Goal: Complete application form: Complete application form

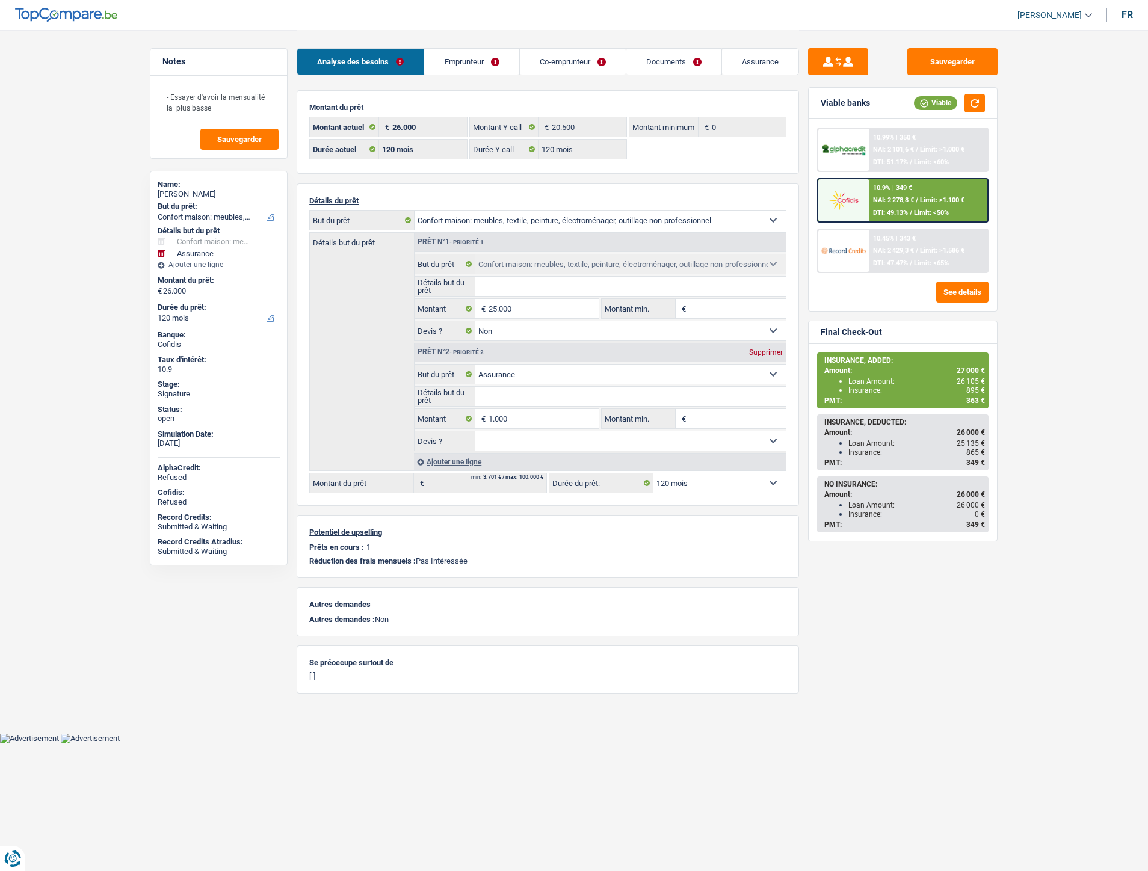
select select "household"
select select "insurance"
select select "120"
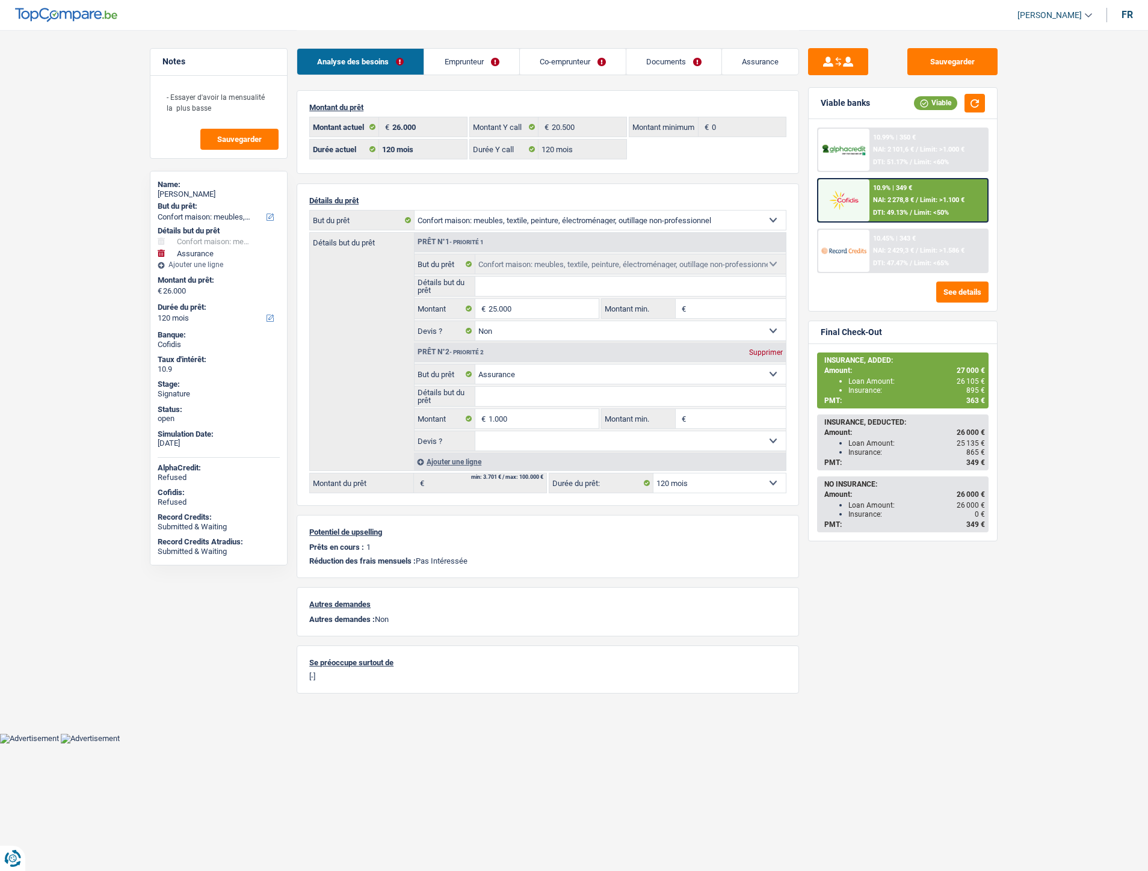
select select "120"
select select "household"
select select "false"
select select "insurance"
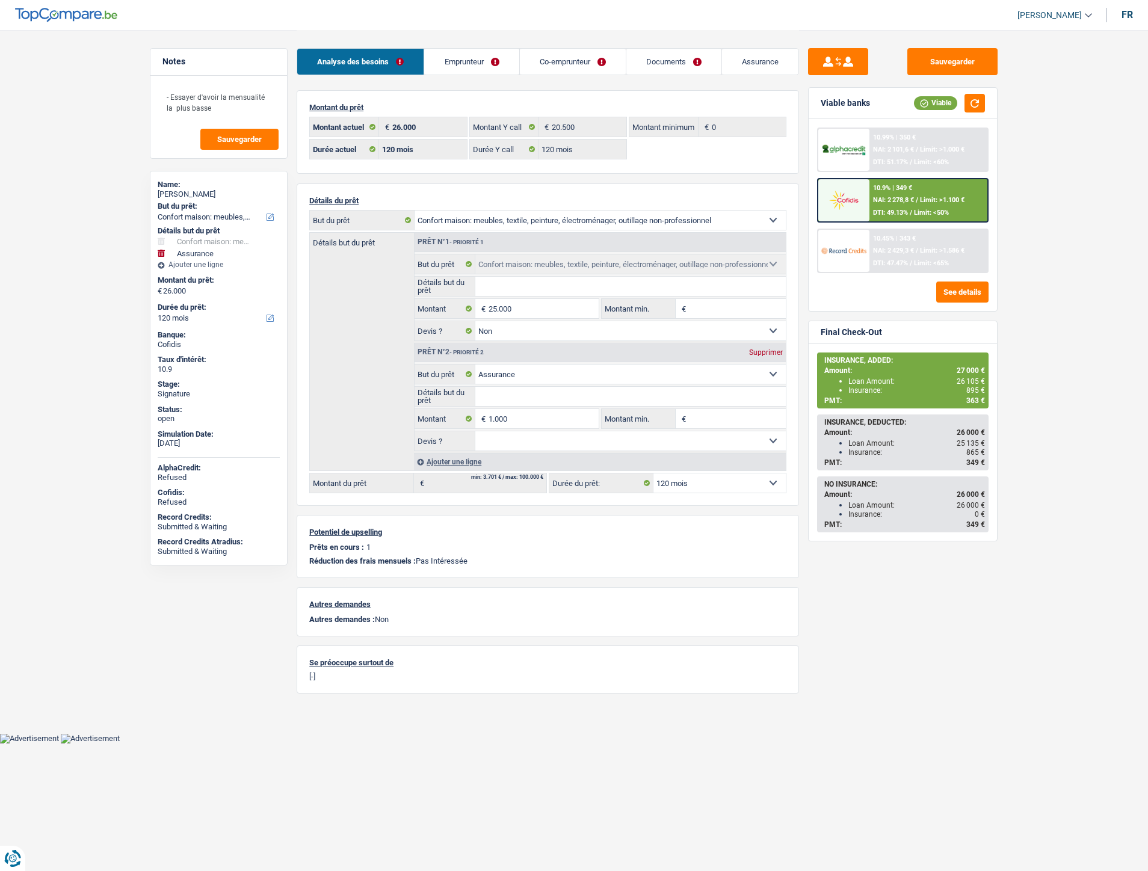
select select "120"
select select "32"
select select "married"
drag, startPoint x: 442, startPoint y: 59, endPoint x: 532, endPoint y: 145, distance: 124.3
click at [442, 59] on link "Emprunteur" at bounding box center [471, 62] width 94 height 26
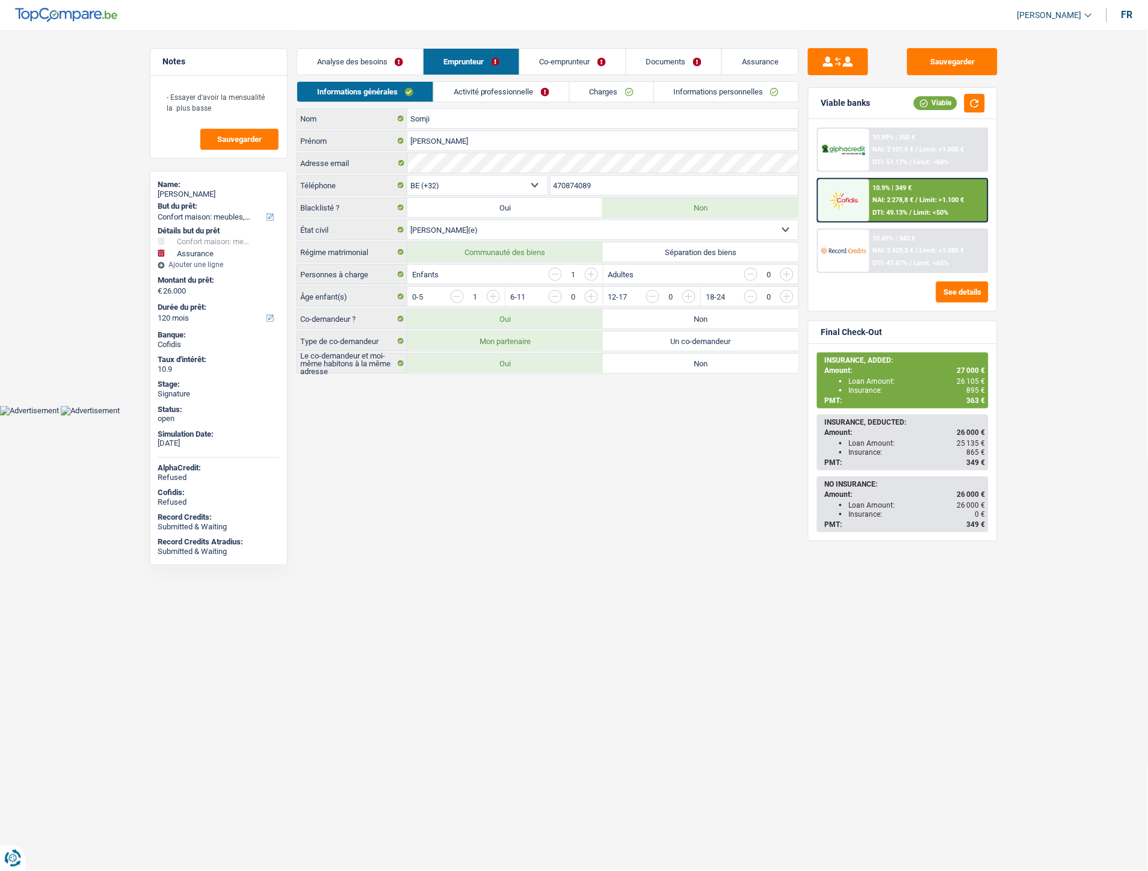
click at [496, 94] on link "Activité professionnelle" at bounding box center [501, 92] width 135 height 20
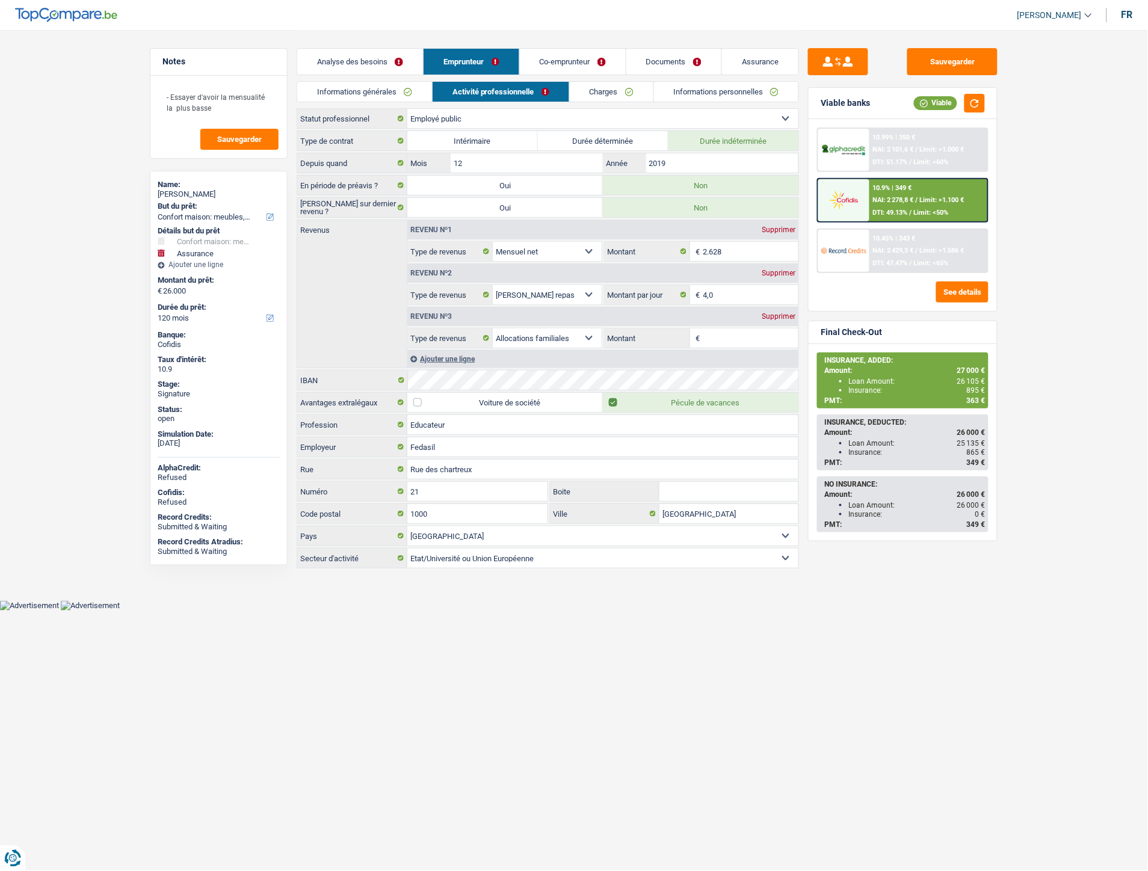
click at [604, 90] on link "Charges" at bounding box center [612, 92] width 84 height 20
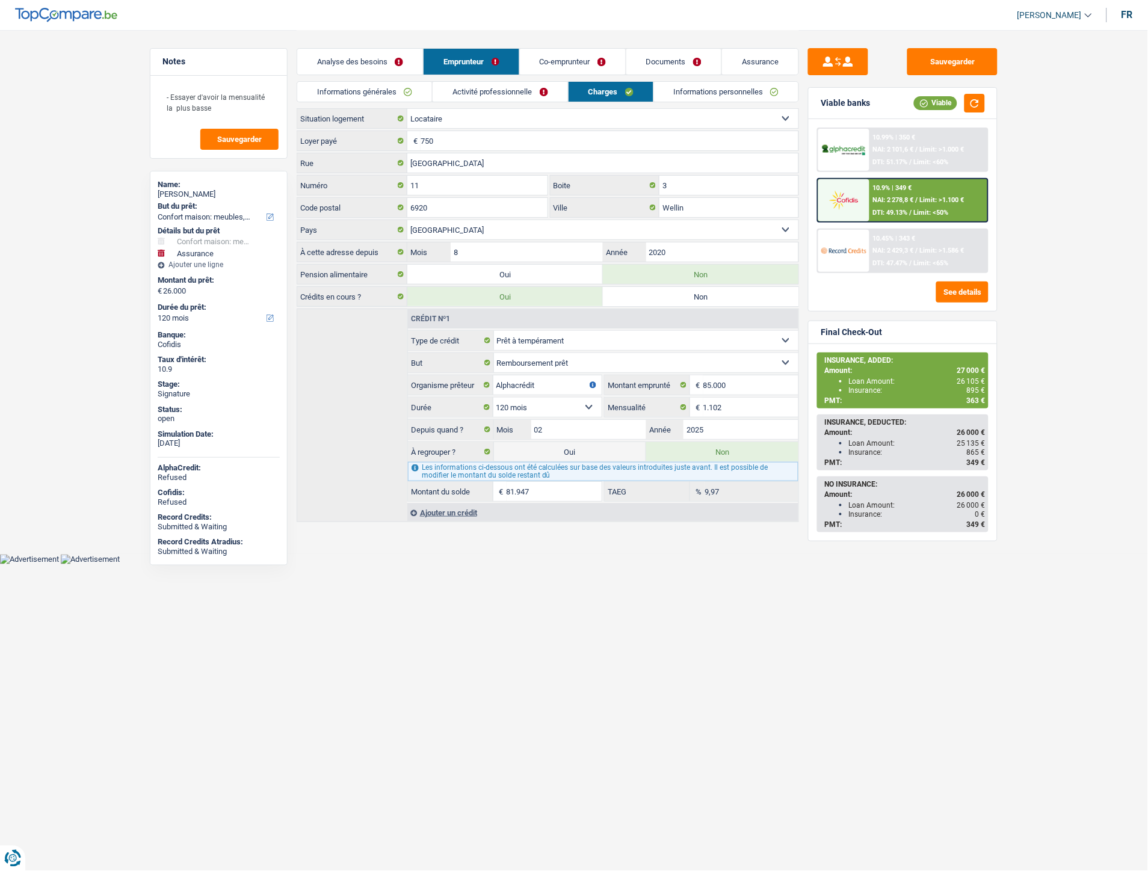
click at [714, 85] on link "Informations personnelles" at bounding box center [726, 92] width 145 height 20
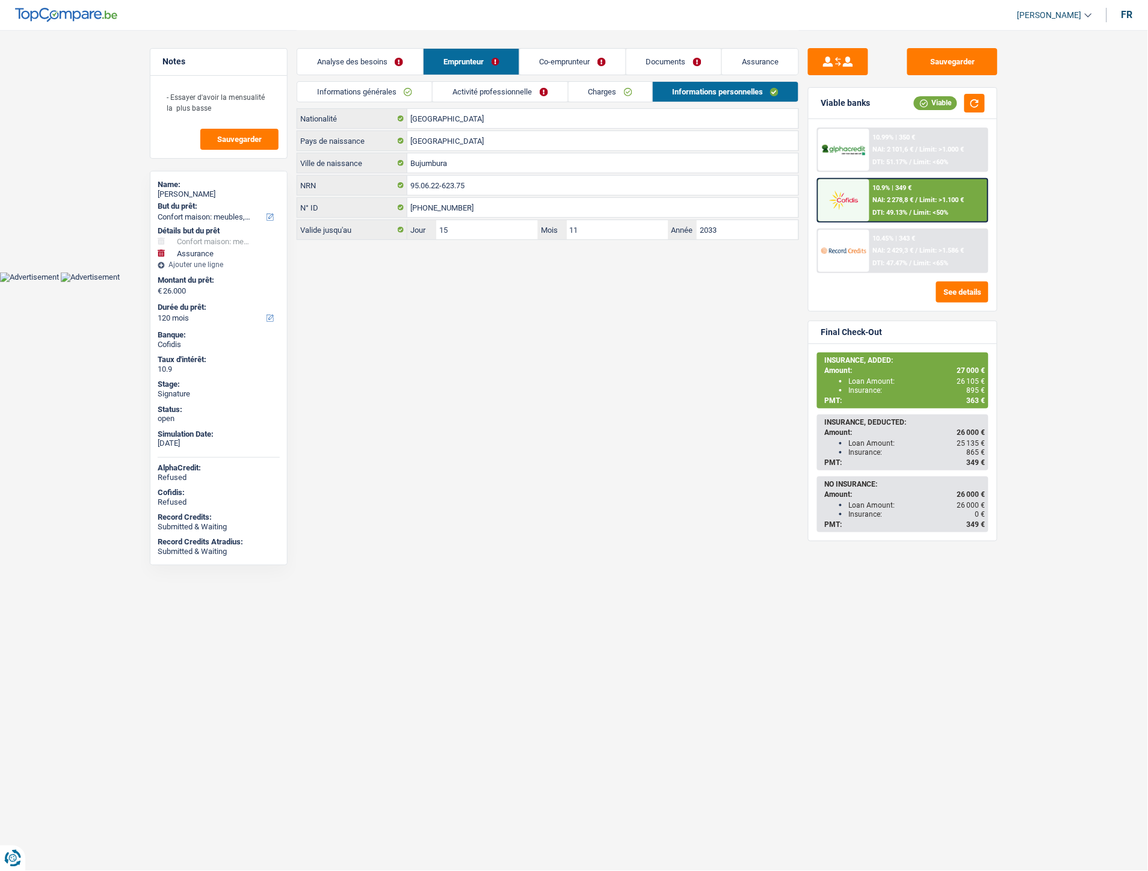
click at [361, 91] on link "Informations générales" at bounding box center [364, 92] width 135 height 20
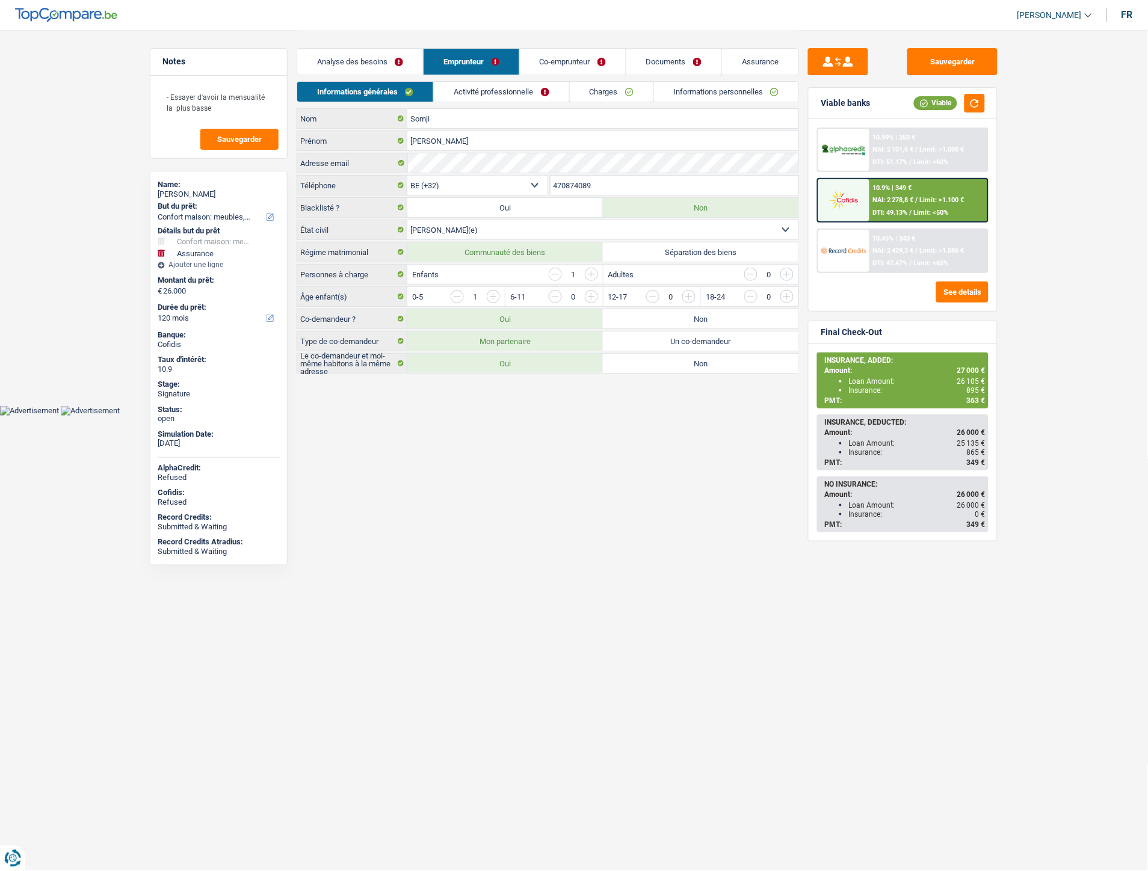
click at [476, 93] on link "Activité professionnelle" at bounding box center [501, 92] width 135 height 20
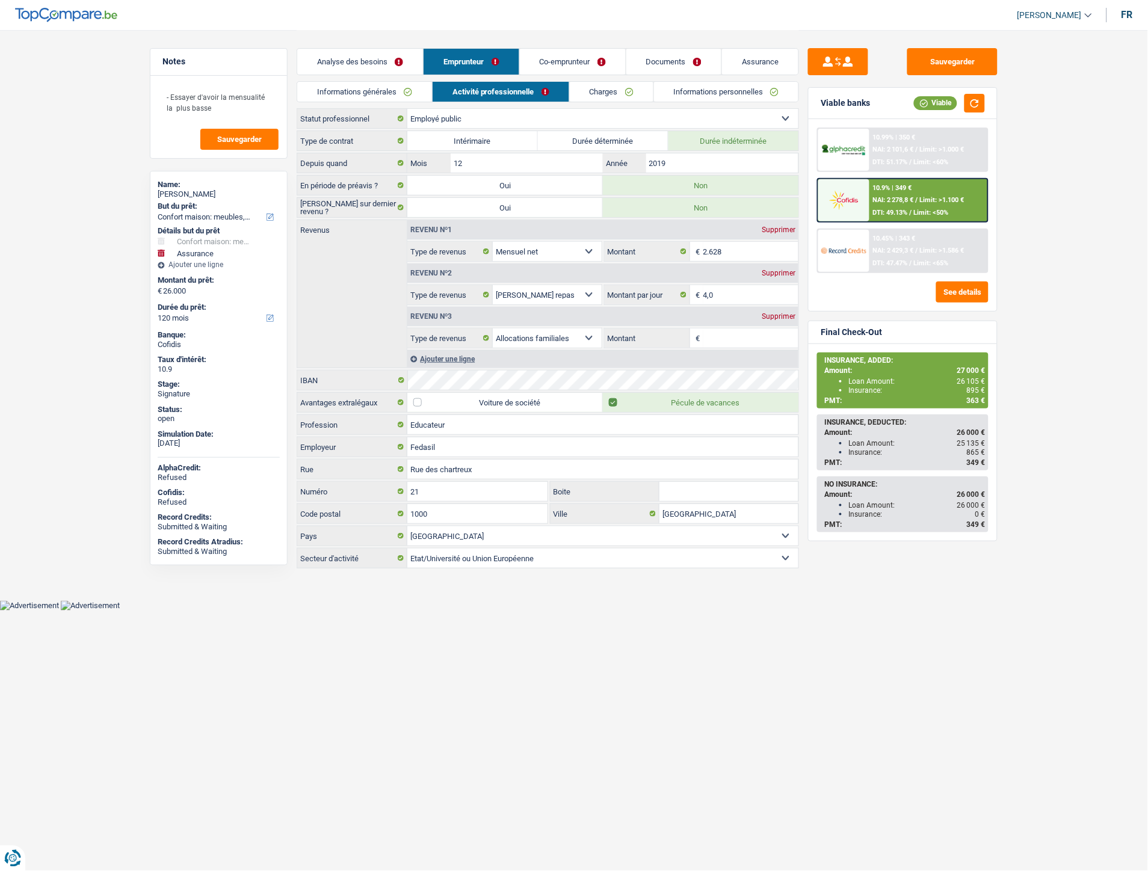
click at [621, 89] on link "Charges" at bounding box center [612, 92] width 84 height 20
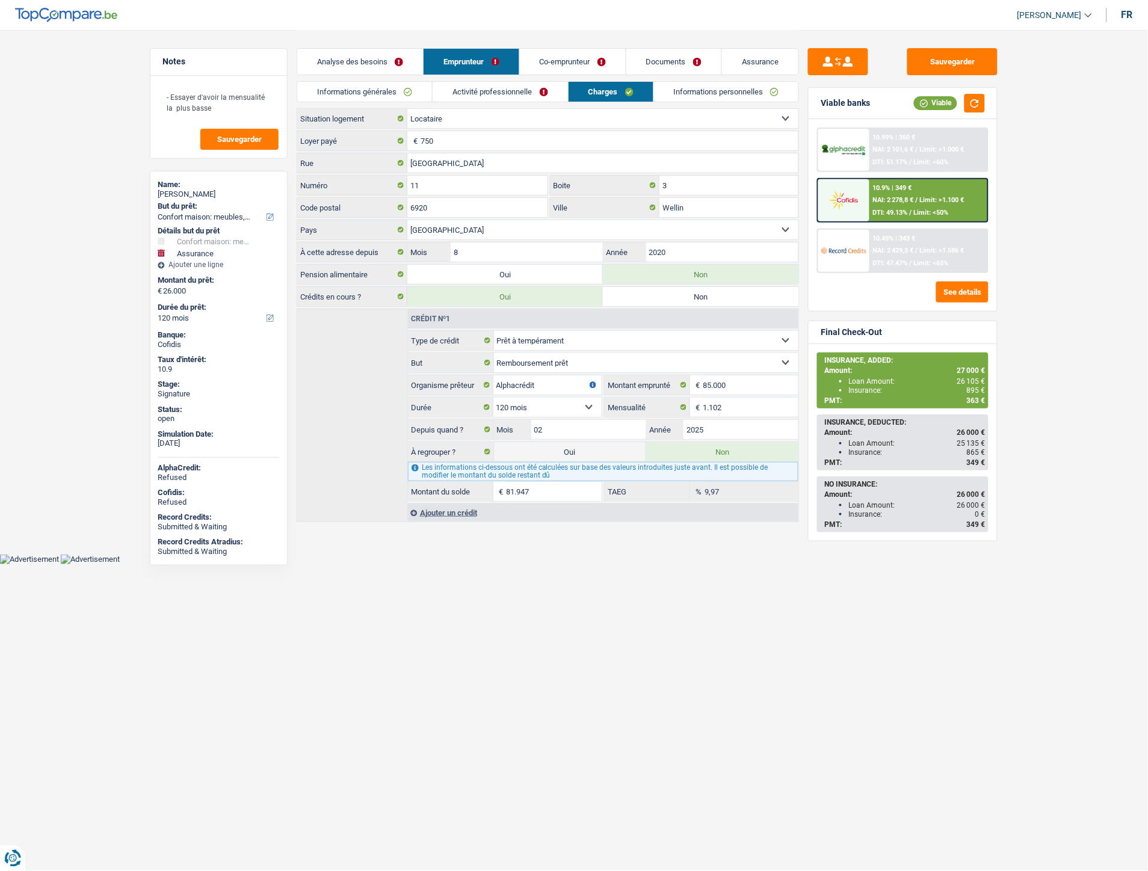
click at [696, 91] on link "Informations personnelles" at bounding box center [726, 92] width 145 height 20
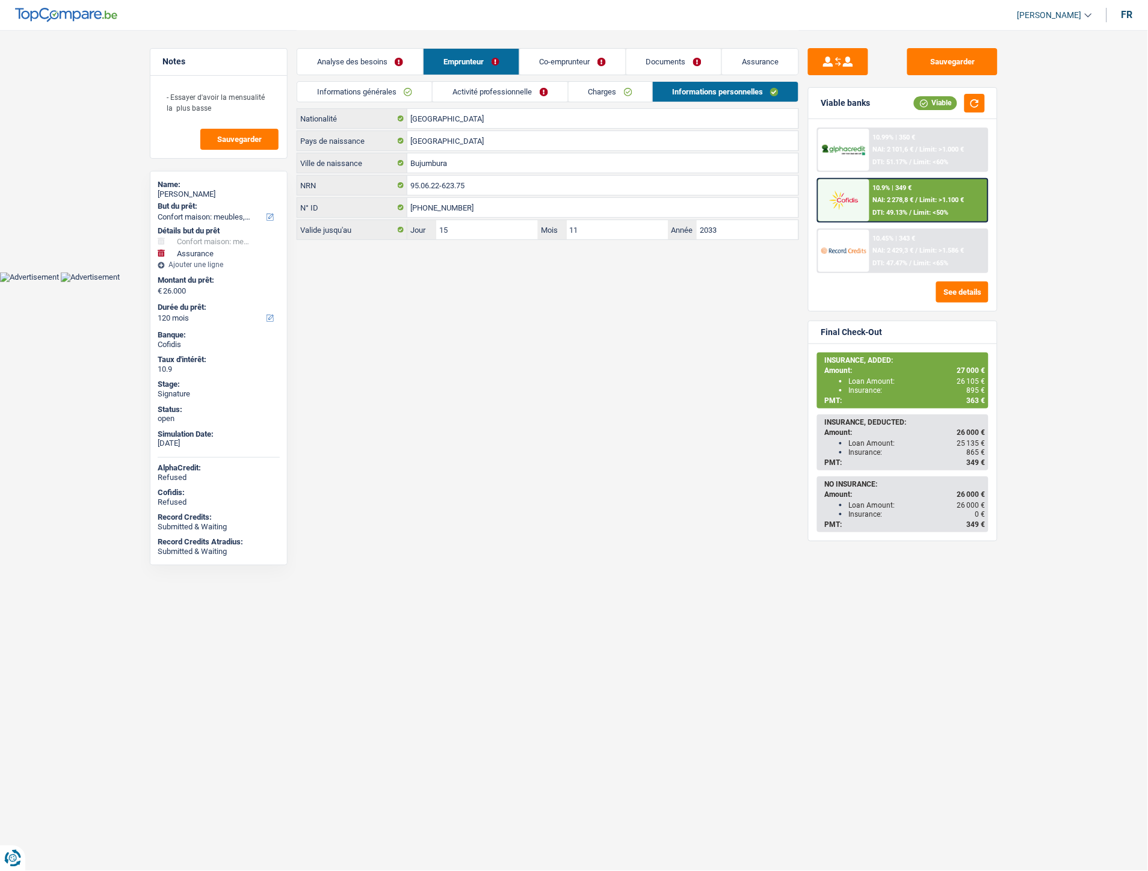
click at [584, 65] on link "Co-emprunteur" at bounding box center [573, 62] width 106 height 26
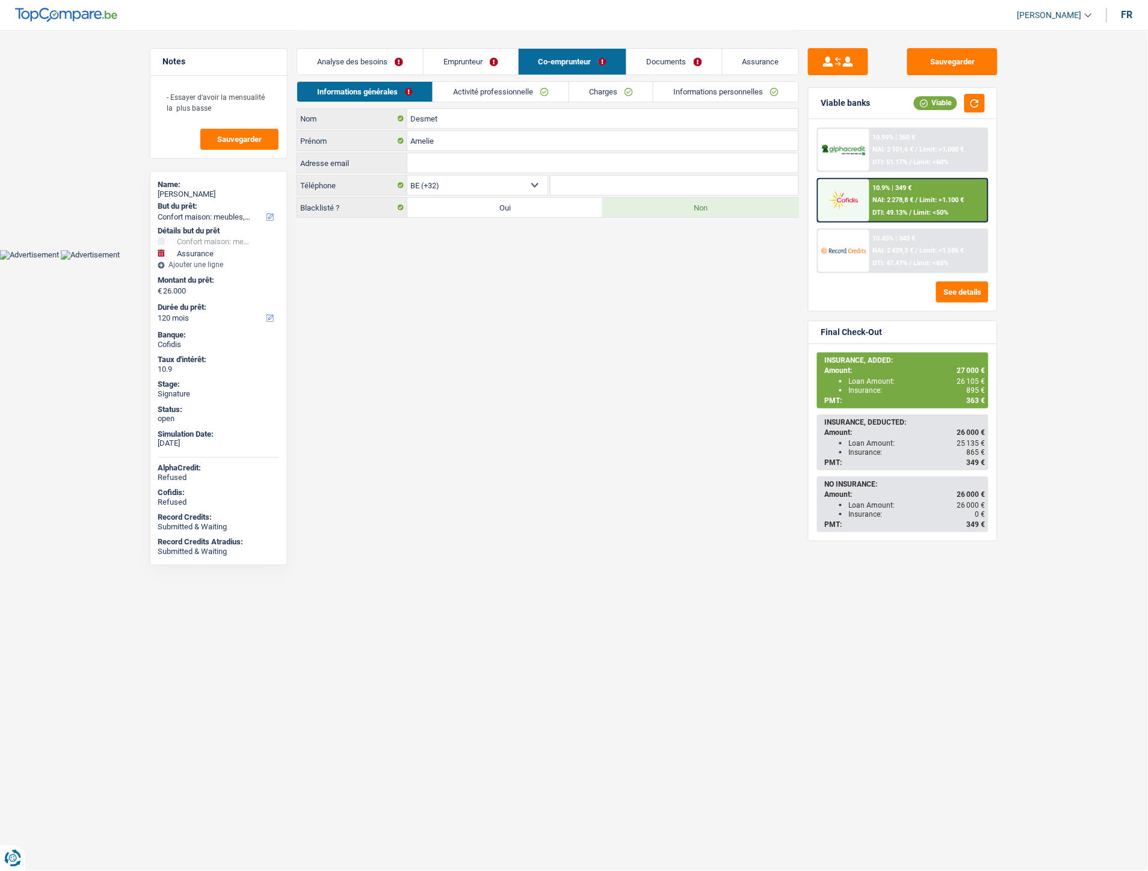
click at [700, 85] on link "Informations personnelles" at bounding box center [726, 92] width 145 height 20
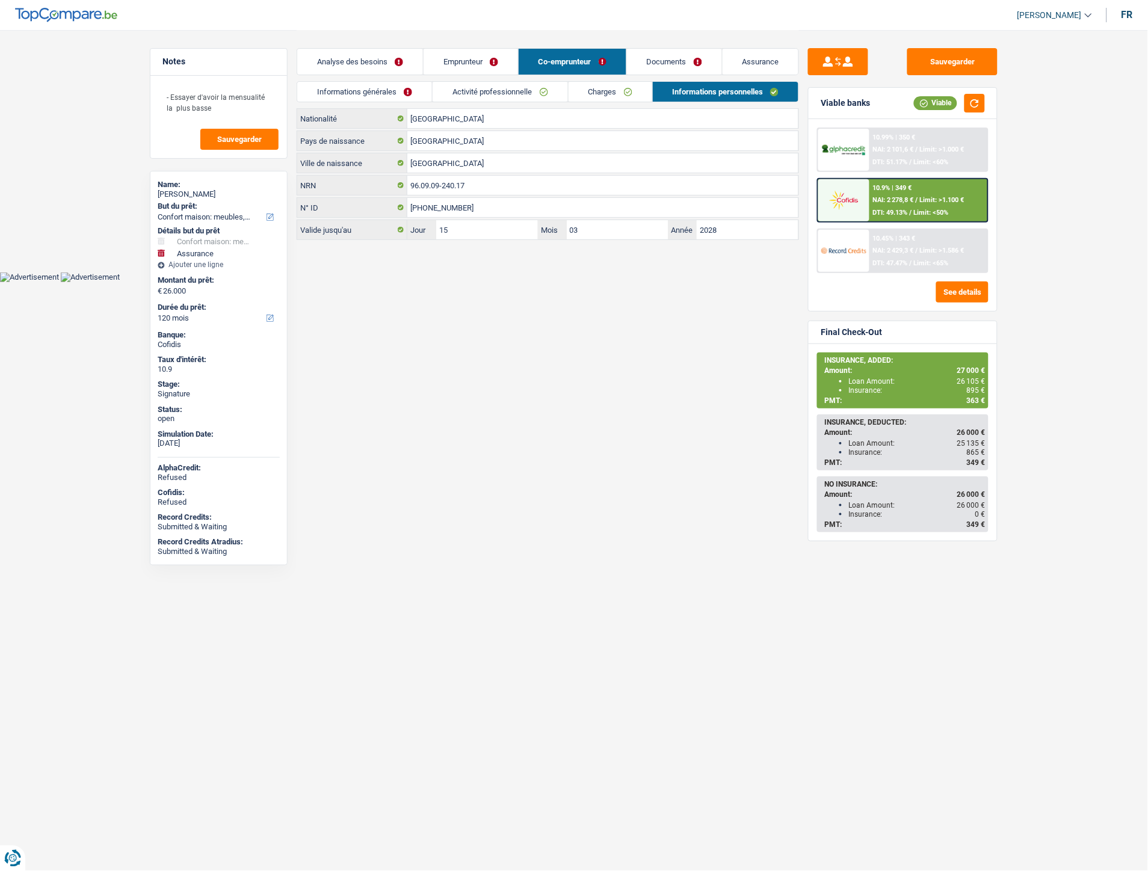
click at [651, 69] on link "Documents" at bounding box center [674, 62] width 95 height 26
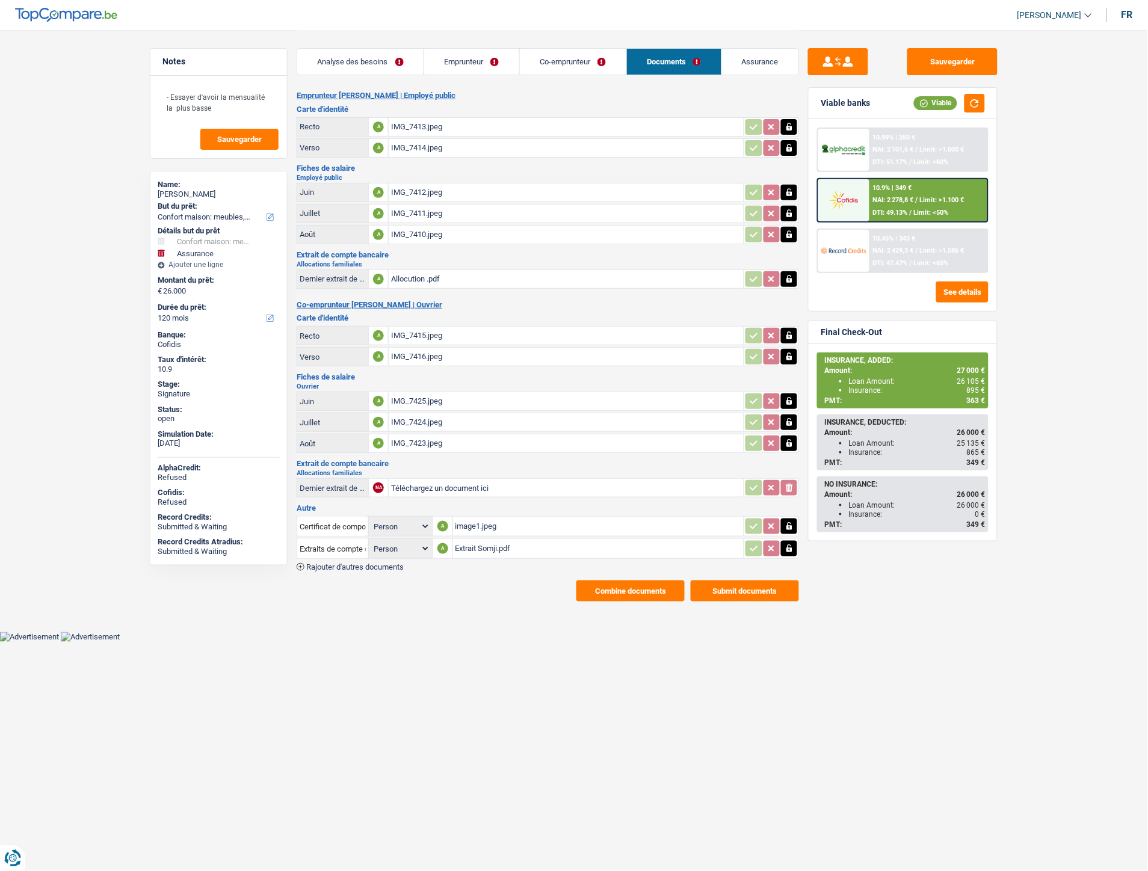
click at [476, 518] on div "image1.jpeg" at bounding box center [599, 527] width 286 height 18
click at [496, 542] on div "Extrait Somji.pdf" at bounding box center [599, 549] width 286 height 18
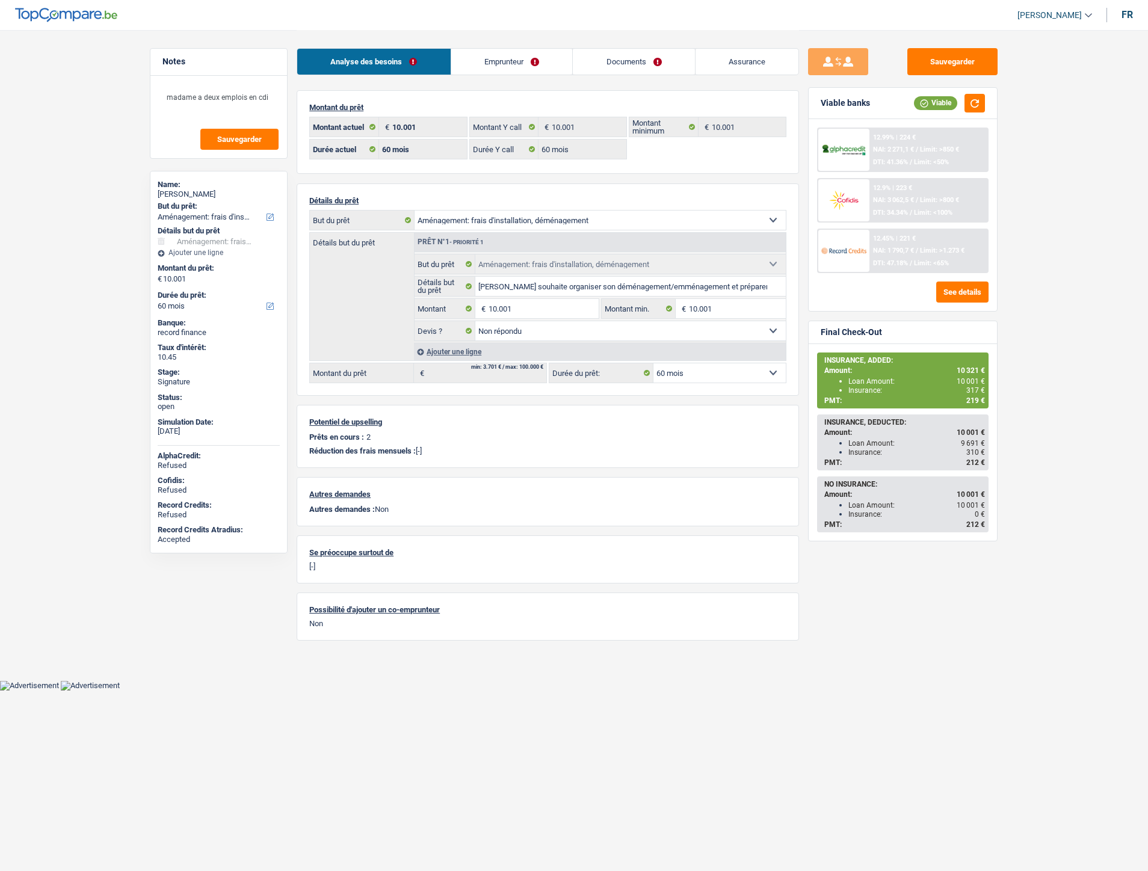
select select "movingOrInstallation"
select select "60"
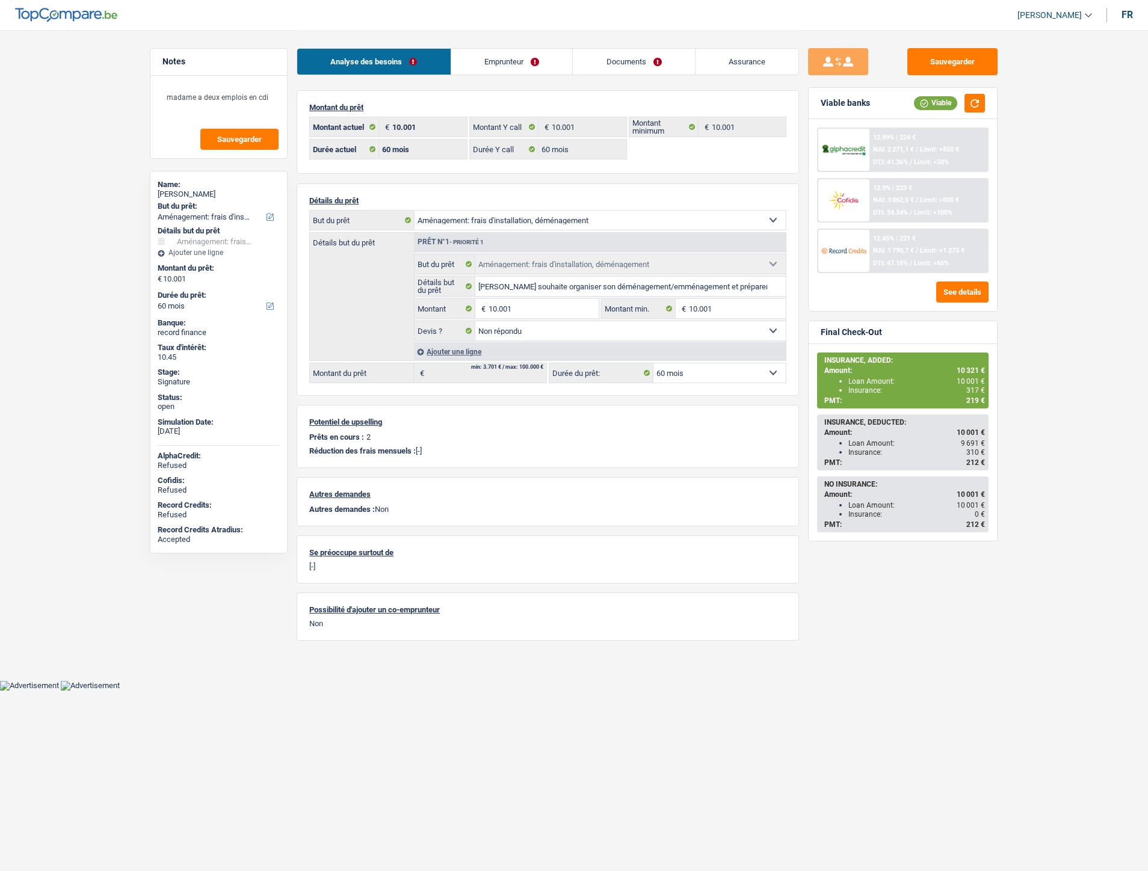
select select "movingOrInstallation"
select select "not_answered"
select select "60"
click at [626, 69] on link "Documents" at bounding box center [634, 62] width 122 height 26
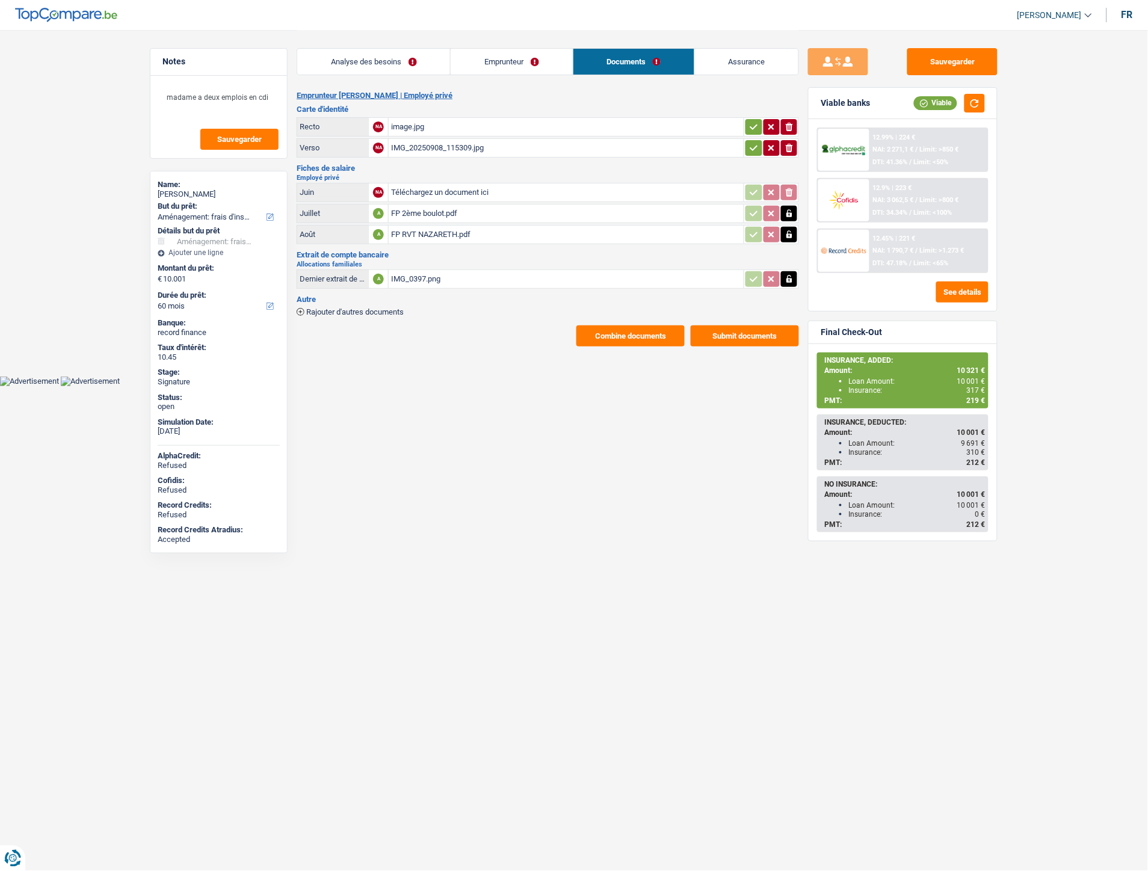
click at [394, 308] on span "Rajouter d'autres documents" at bounding box center [354, 312] width 97 height 8
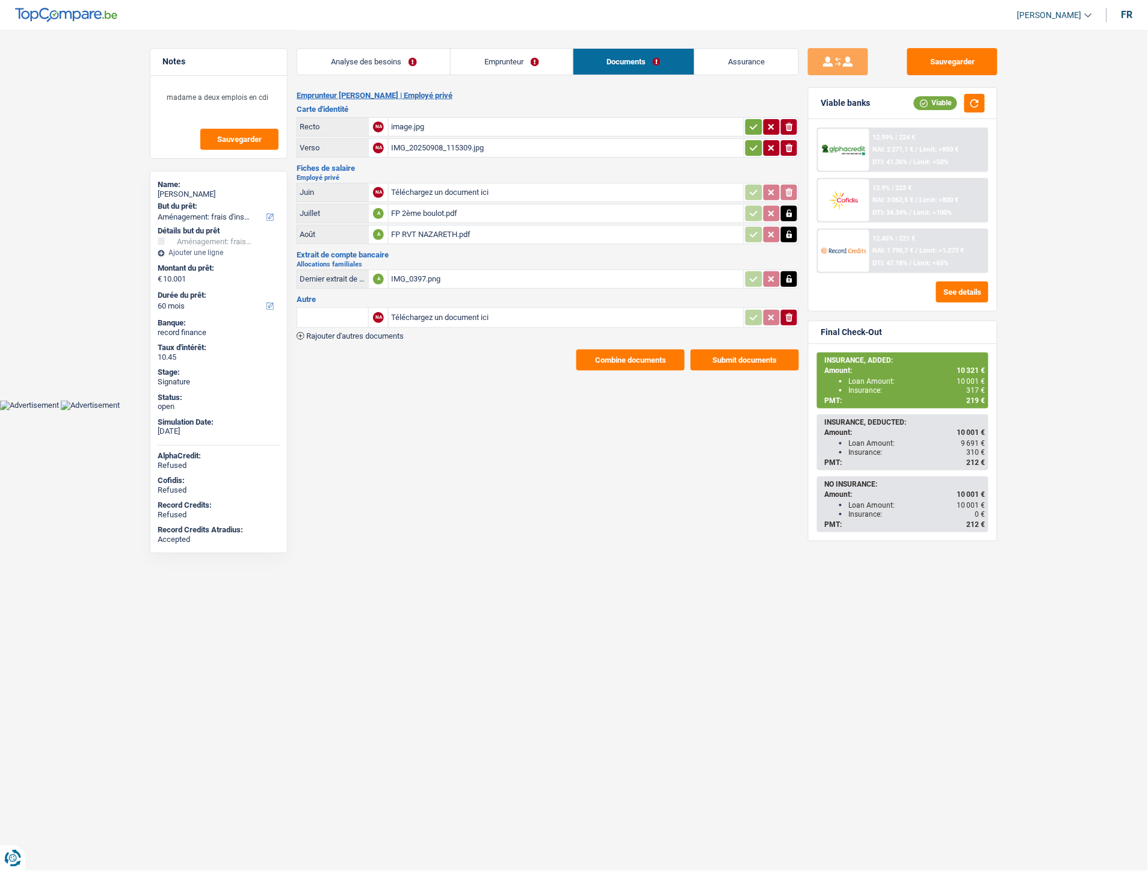
click at [401, 332] on span "Rajouter d'autres documents" at bounding box center [354, 336] width 97 height 8
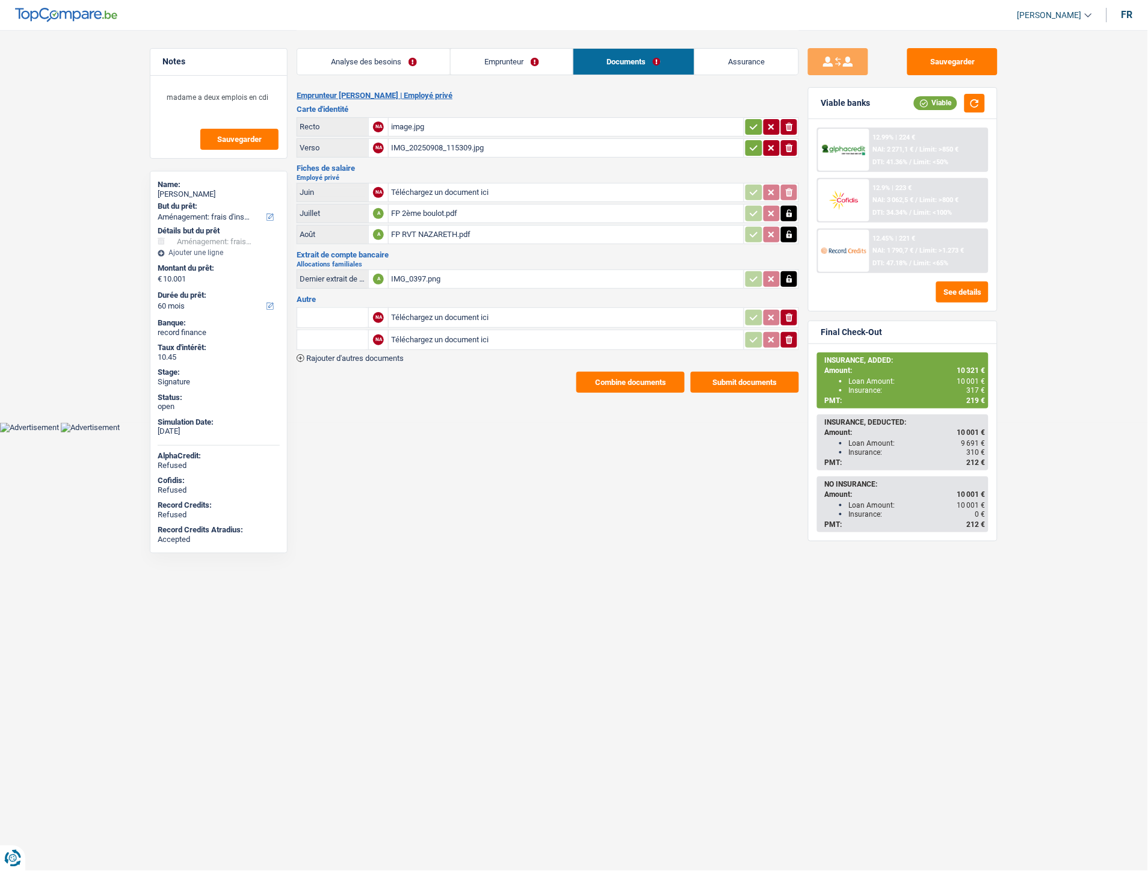
click at [423, 313] on input "Téléchargez un document ici" at bounding box center [566, 318] width 350 height 18
type input "C:\fakepath\IMG-20250926-WA0005.jpg"
click at [444, 340] on input "Téléchargez un document ici" at bounding box center [566, 340] width 350 height 18
type input "C:\fakepath\IMG-20250926-WA0006.jpg"
click at [350, 315] on input "text" at bounding box center [333, 317] width 66 height 19
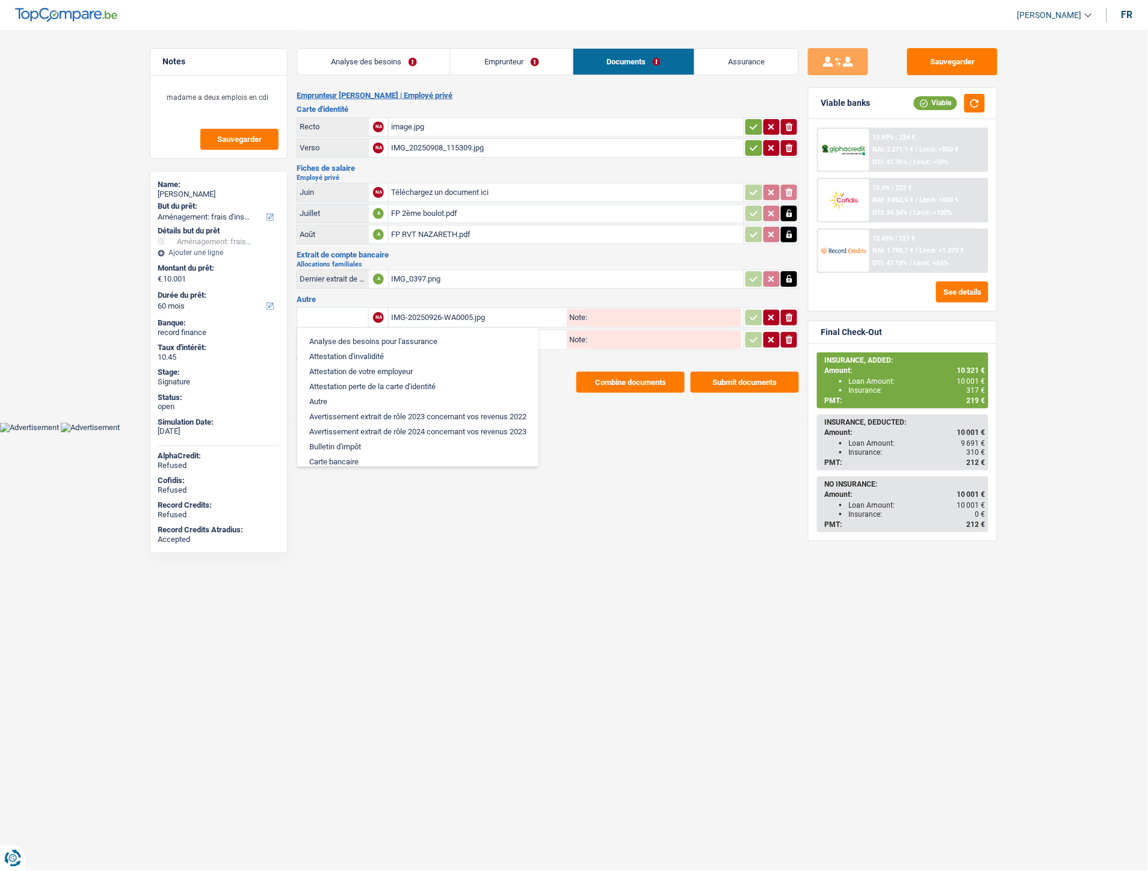
click at [350, 315] on input "text" at bounding box center [333, 317] width 66 height 19
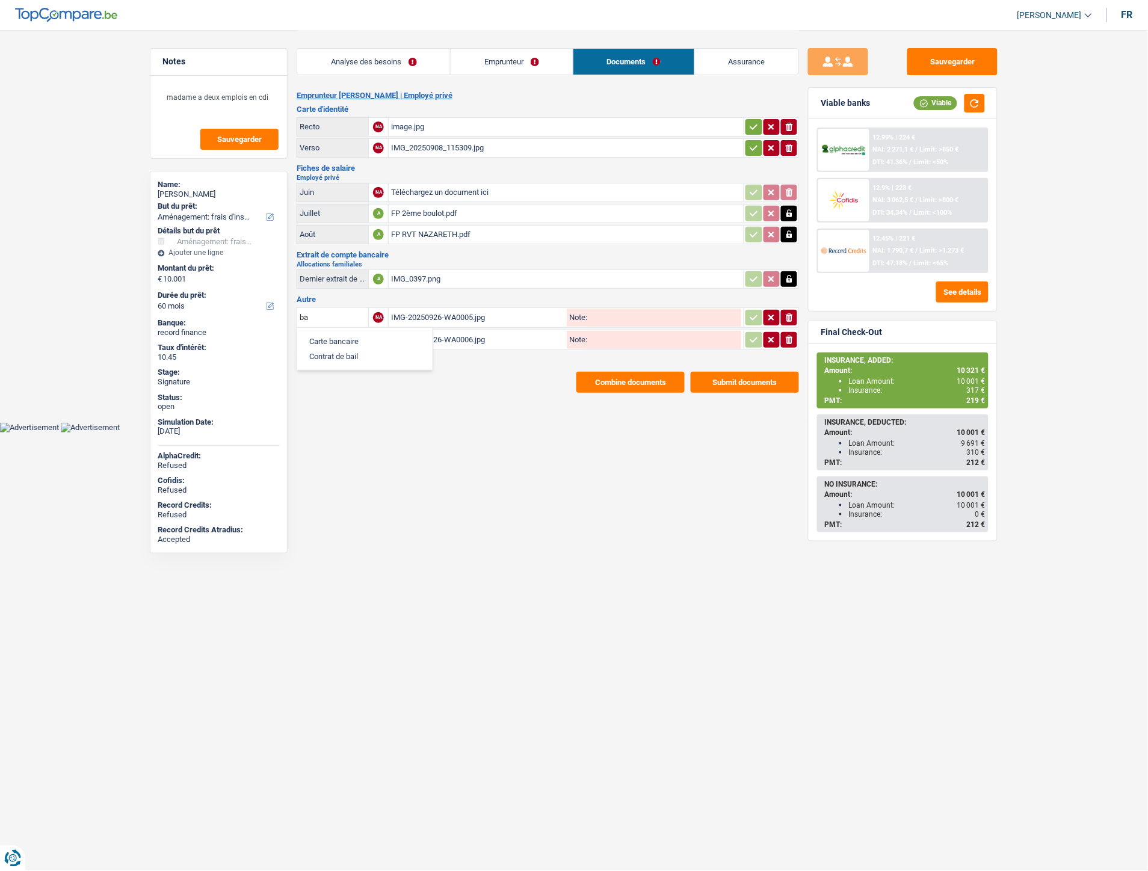
click at [345, 334] on li "Carte bancaire" at bounding box center [364, 341] width 123 height 15
type input "Carte bancaire"
click at [343, 334] on input "text" at bounding box center [333, 339] width 66 height 19
click at [339, 356] on li "Carte bancaire" at bounding box center [364, 363] width 123 height 15
type input "Carte bancaire"
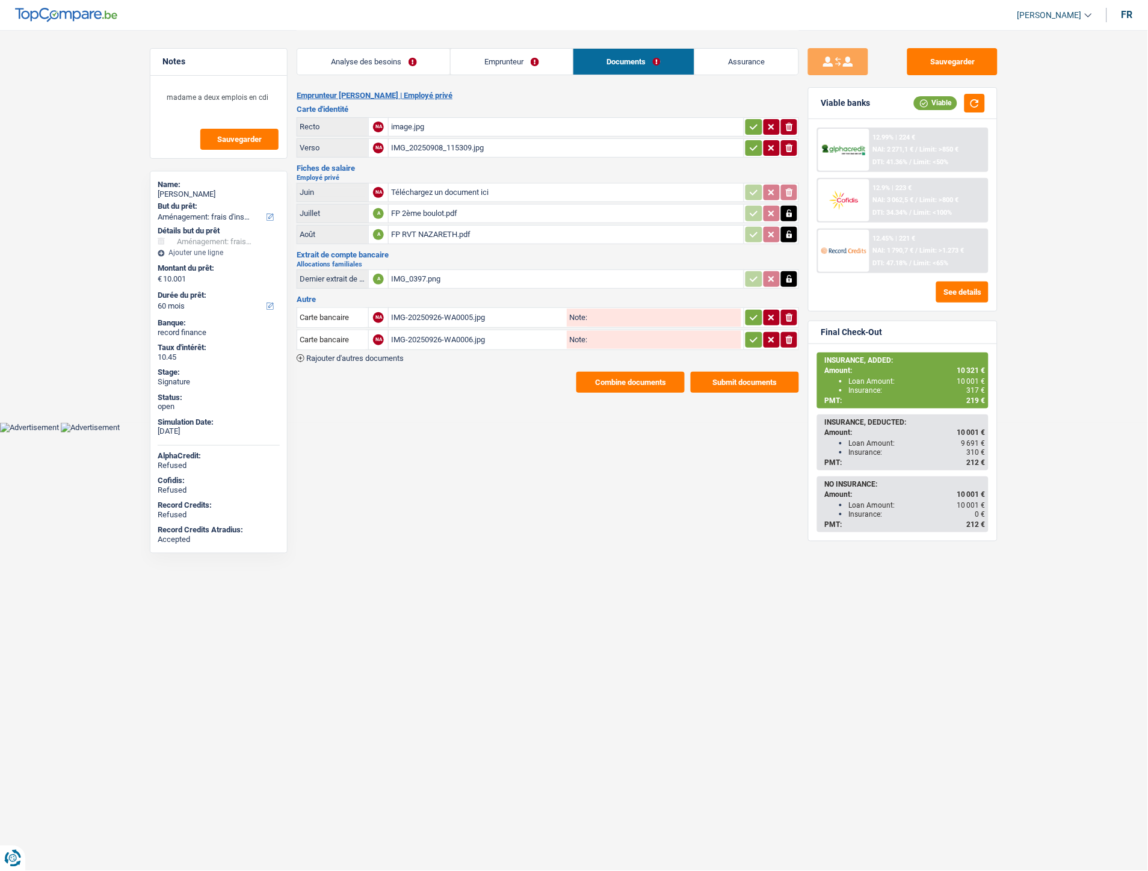
click at [759, 315] on button "button" at bounding box center [754, 318] width 16 height 16
click at [753, 337] on icon "button" at bounding box center [754, 339] width 8 height 5
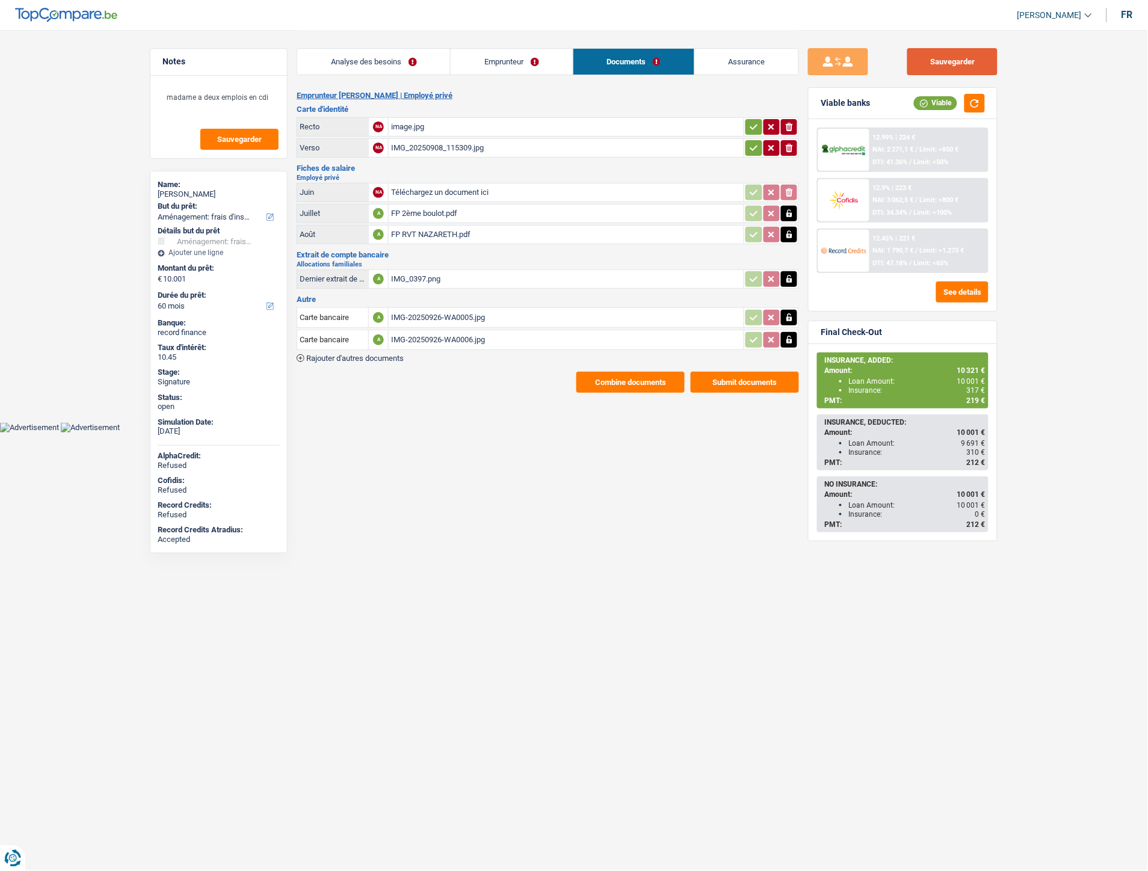
drag, startPoint x: 949, startPoint y: 63, endPoint x: 606, endPoint y: 282, distance: 406.7
click at [951, 63] on button "Sauvegarder" at bounding box center [952, 61] width 90 height 27
click at [624, 372] on button "Combine documents" at bounding box center [631, 382] width 108 height 21
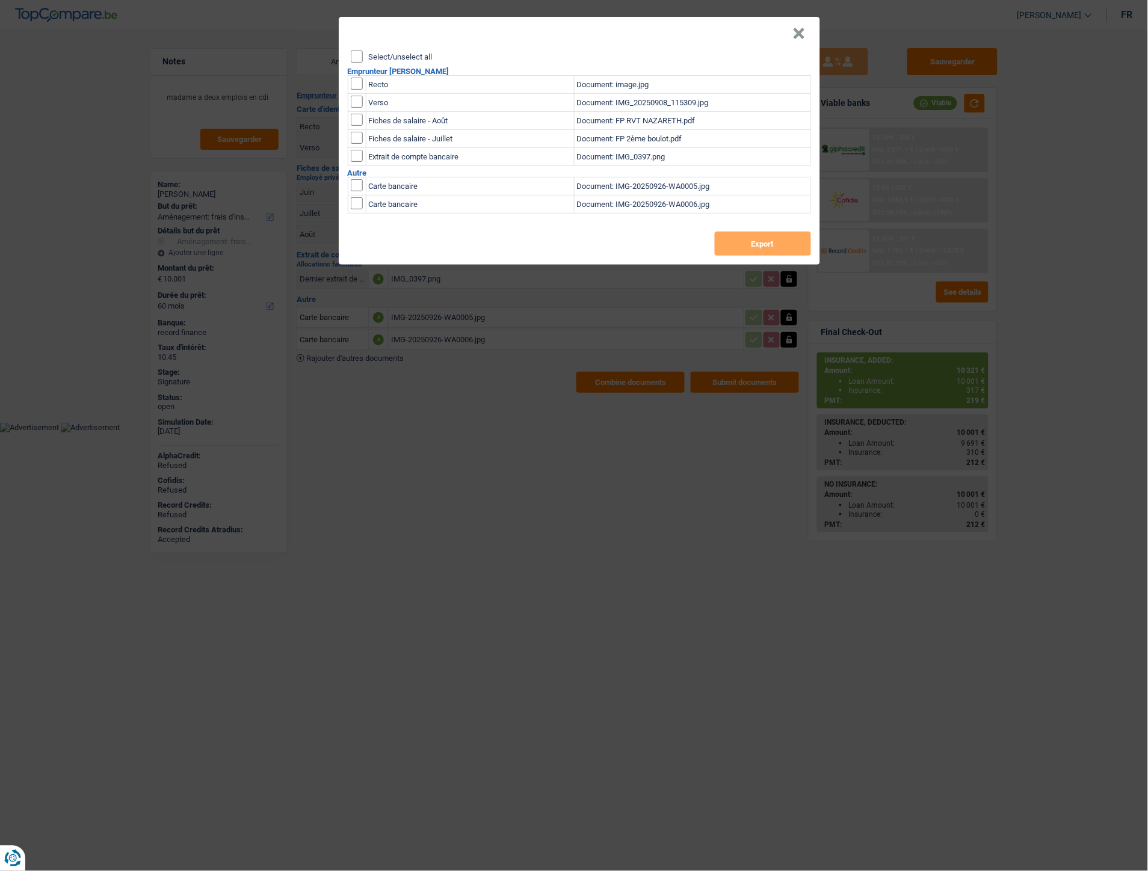
click at [360, 58] on input "Select/unselect all" at bounding box center [357, 57] width 12 height 12
checkbox input "true"
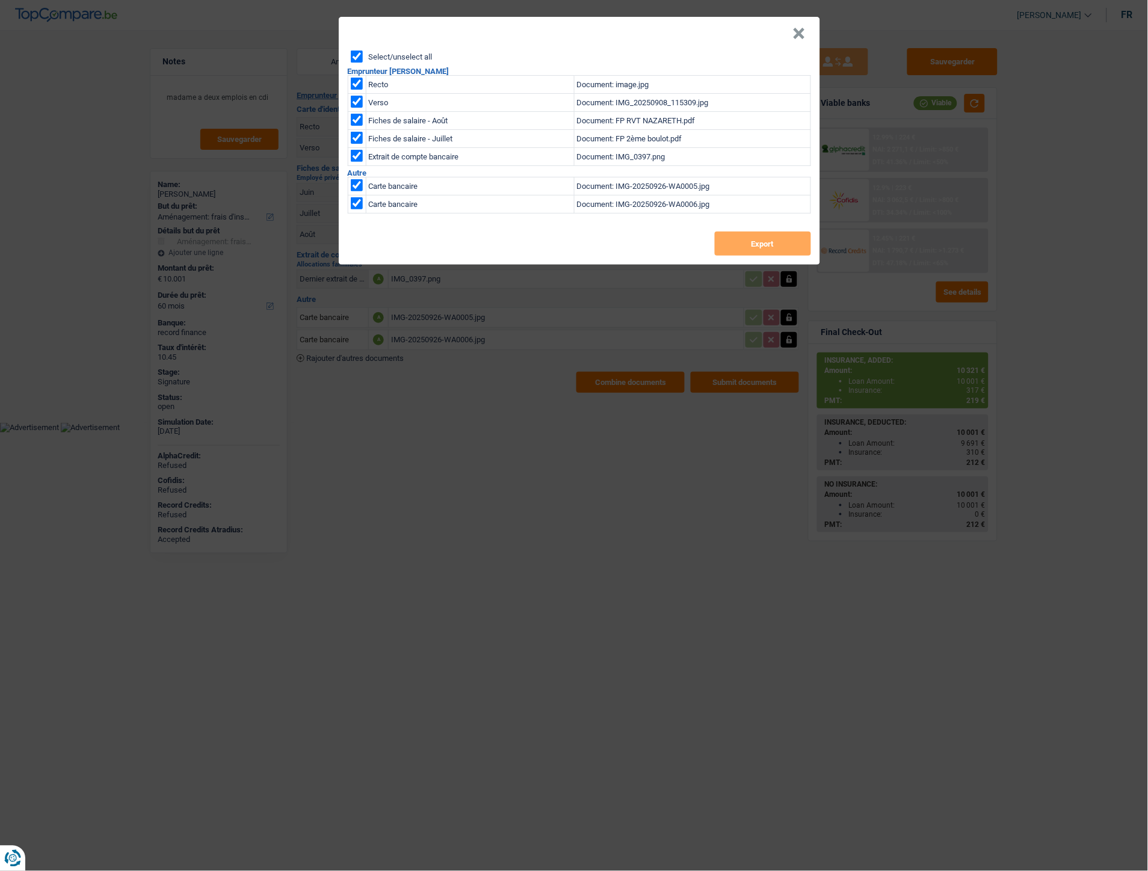
checkbox input "true"
click at [751, 243] on button "Export" at bounding box center [763, 244] width 96 height 24
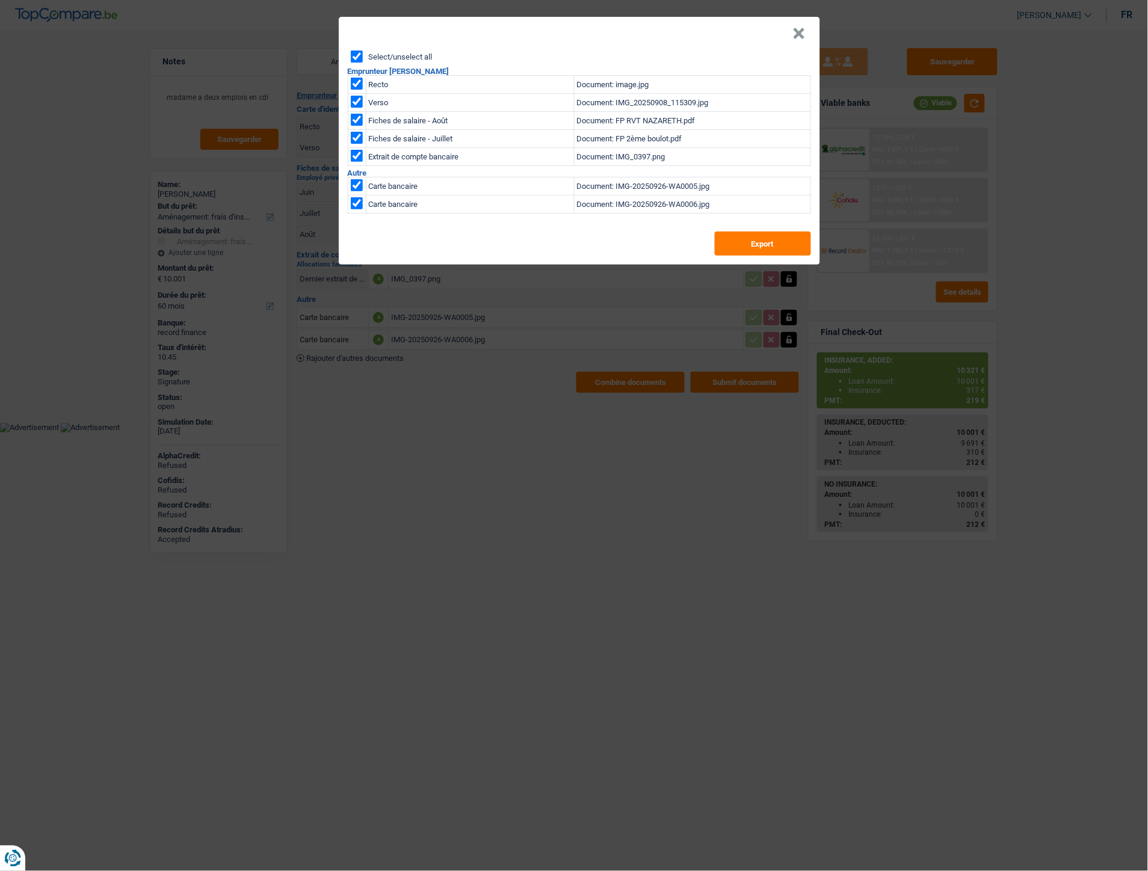
drag, startPoint x: 513, startPoint y: 641, endPoint x: 508, endPoint y: 633, distance: 9.2
click at [513, 641] on div "× Select/unselect all Emprunteur Julienne Boba Nkalamambu Recto Document: image…" at bounding box center [574, 435] width 1148 height 871
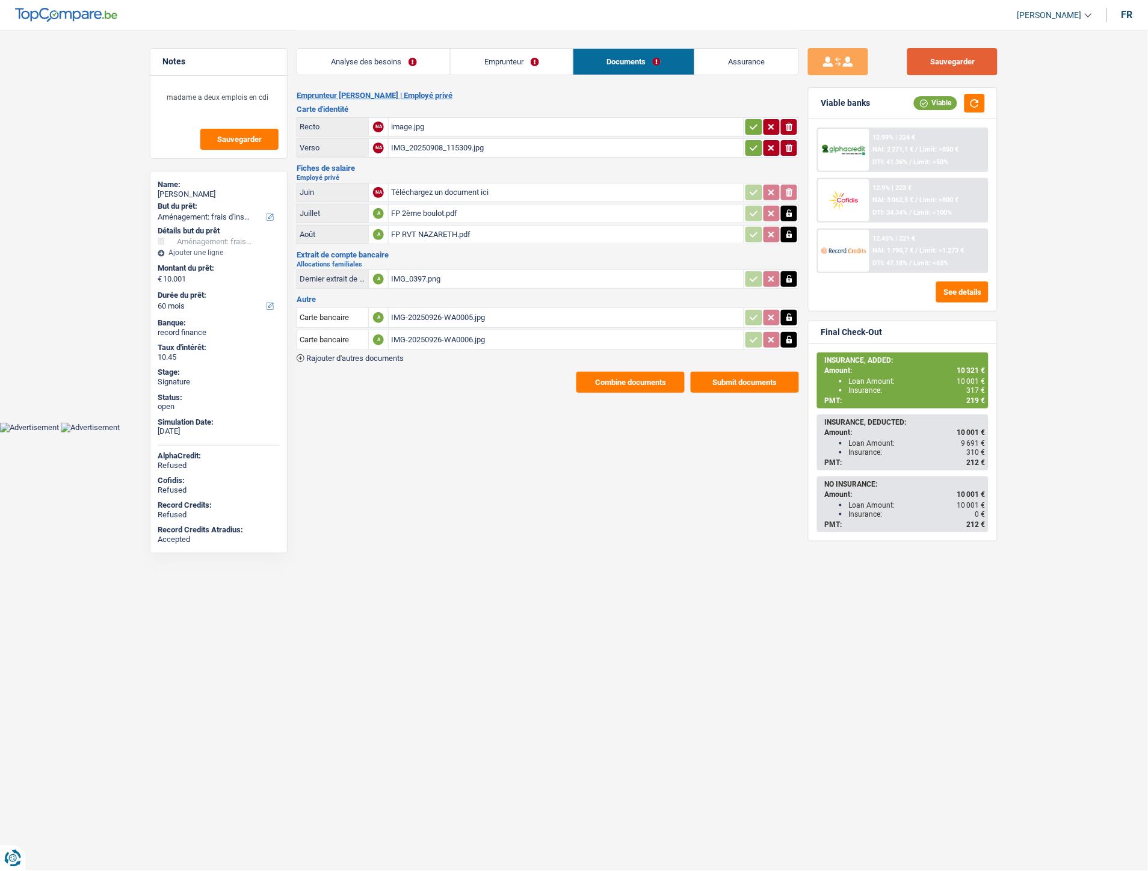
click at [949, 70] on button "Sauvegarder" at bounding box center [952, 61] width 90 height 27
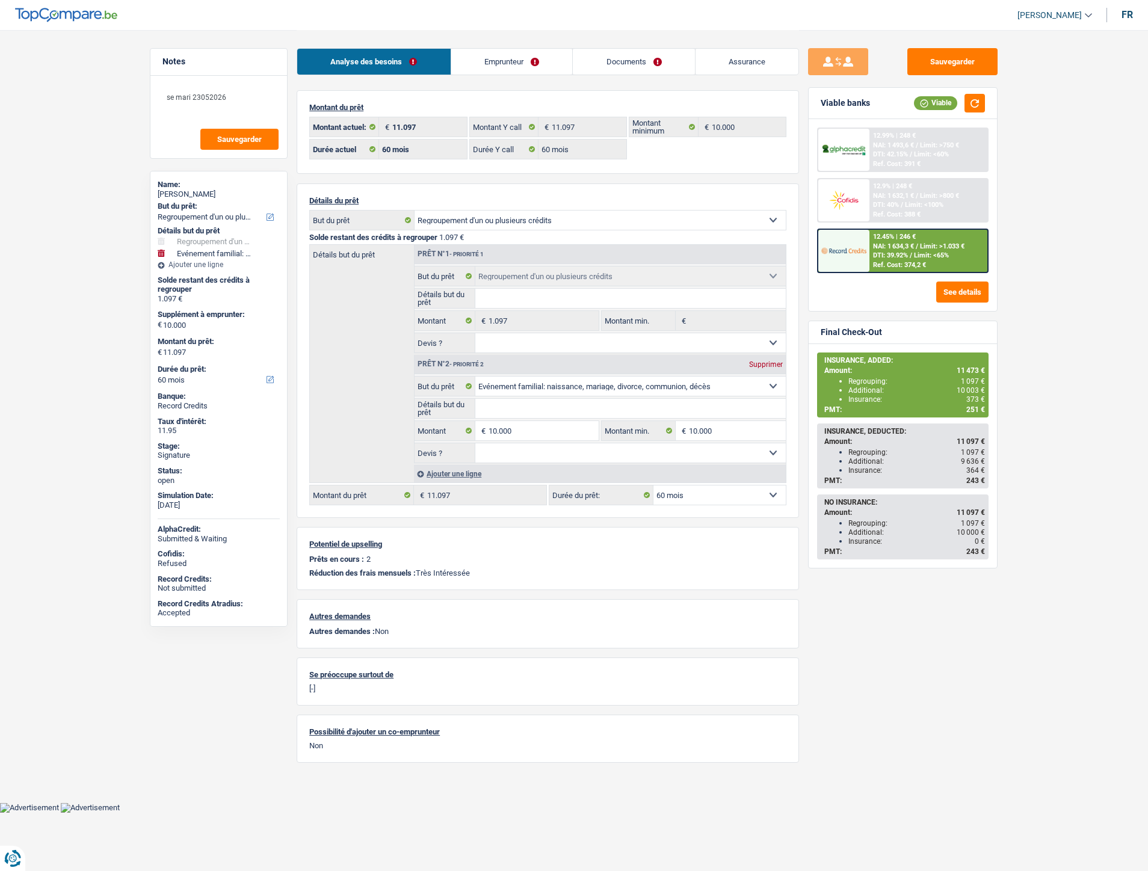
select select "refinancing"
select select "familyEvent"
select select "60"
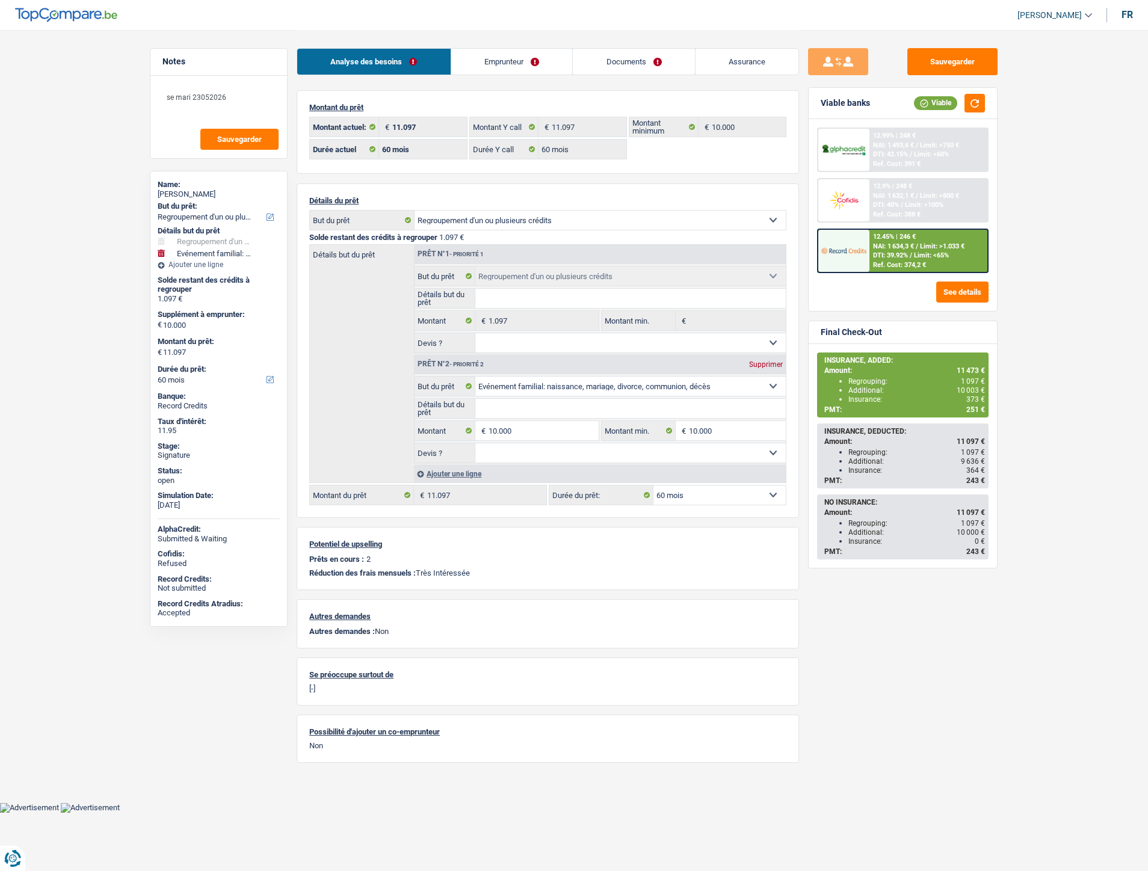
select select "60"
select select "refinancing"
select select "familyEvent"
select select "60"
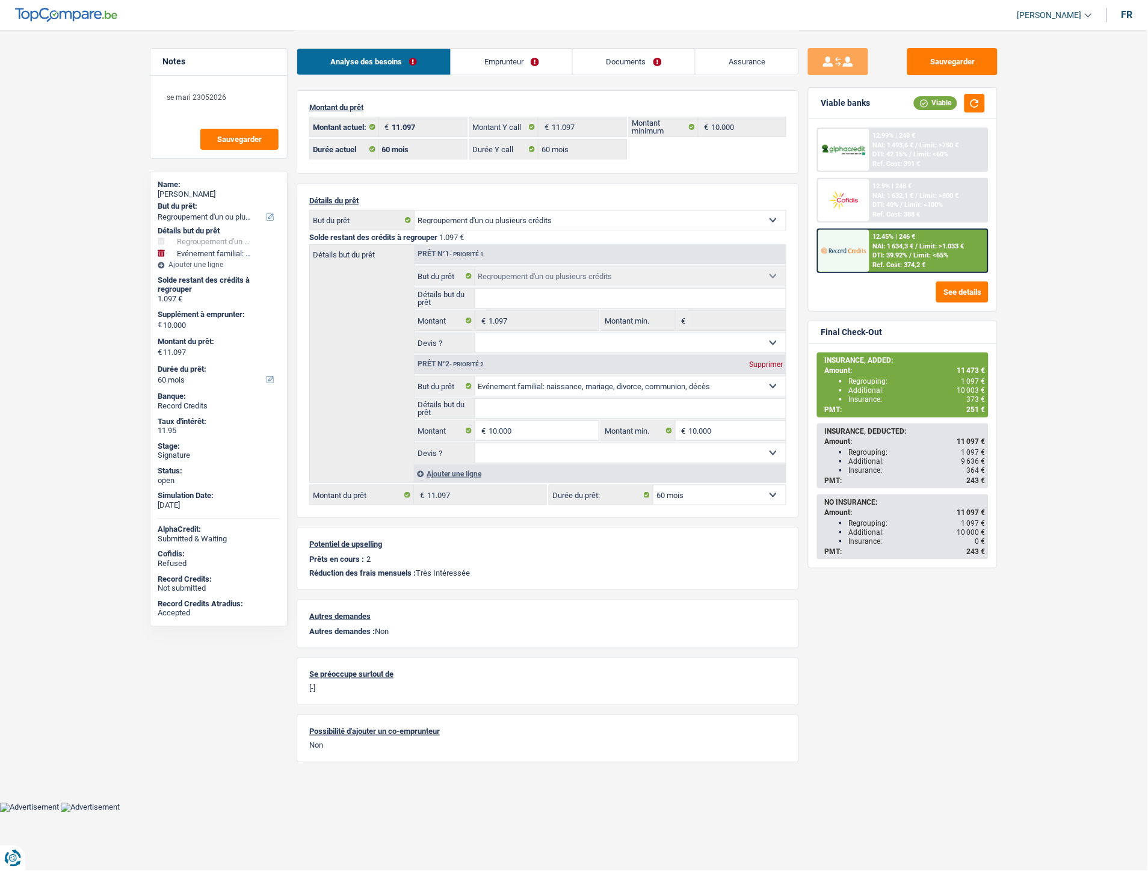
click at [615, 64] on link "Documents" at bounding box center [634, 62] width 122 height 26
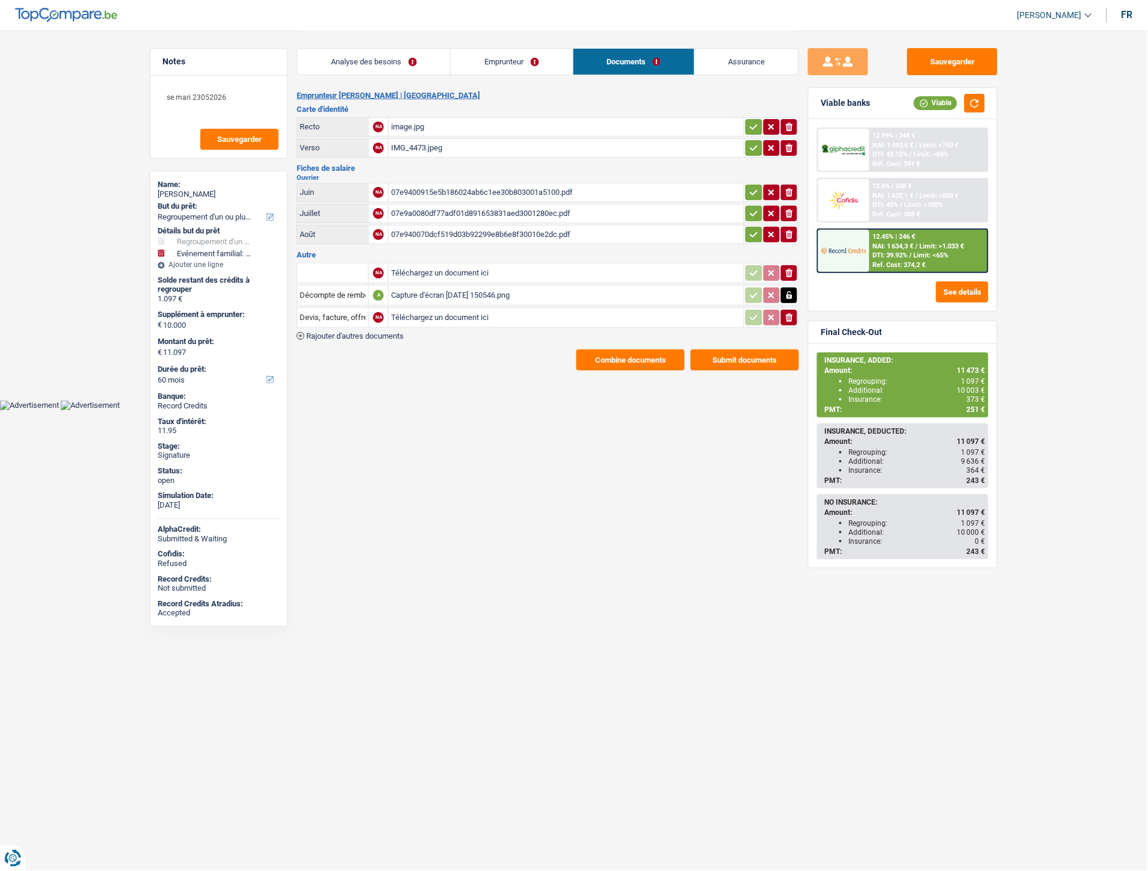
drag, startPoint x: 428, startPoint y: 314, endPoint x: 434, endPoint y: 324, distance: 11.6
click at [428, 314] on input "Téléchargez un document ici" at bounding box center [566, 318] width 350 height 18
type input "C:\fakepath\IMG-20250926-WA0016.jpg"
click at [372, 332] on span "Rajouter d'autres documents" at bounding box center [354, 336] width 97 height 8
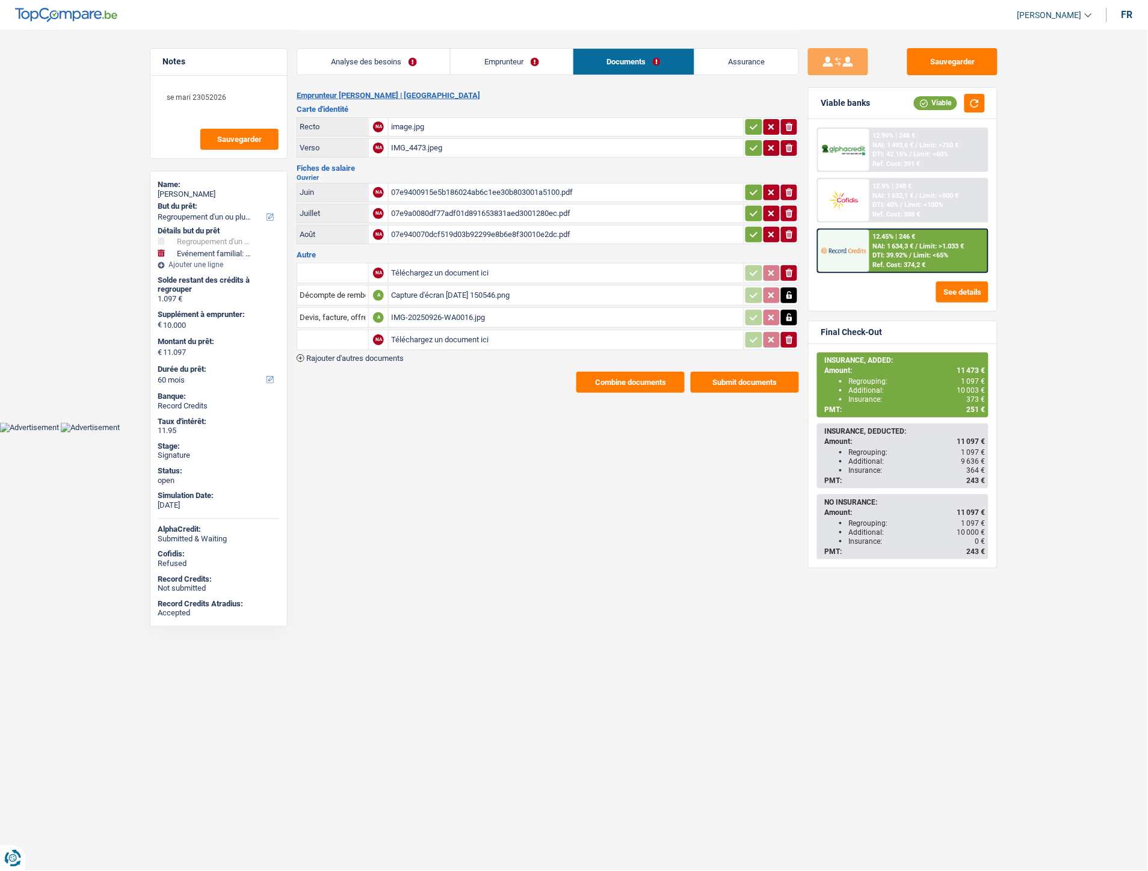
drag, startPoint x: 441, startPoint y: 332, endPoint x: 486, endPoint y: 319, distance: 47.0
click at [441, 333] on input "Téléchargez un document ici" at bounding box center [566, 340] width 350 height 18
type input "C:\fakepath\IMG-20250926-WA0019.jpg"
click at [362, 338] on input "text" at bounding box center [333, 339] width 66 height 19
click at [327, 365] on li "Carte bancaire" at bounding box center [364, 363] width 123 height 15
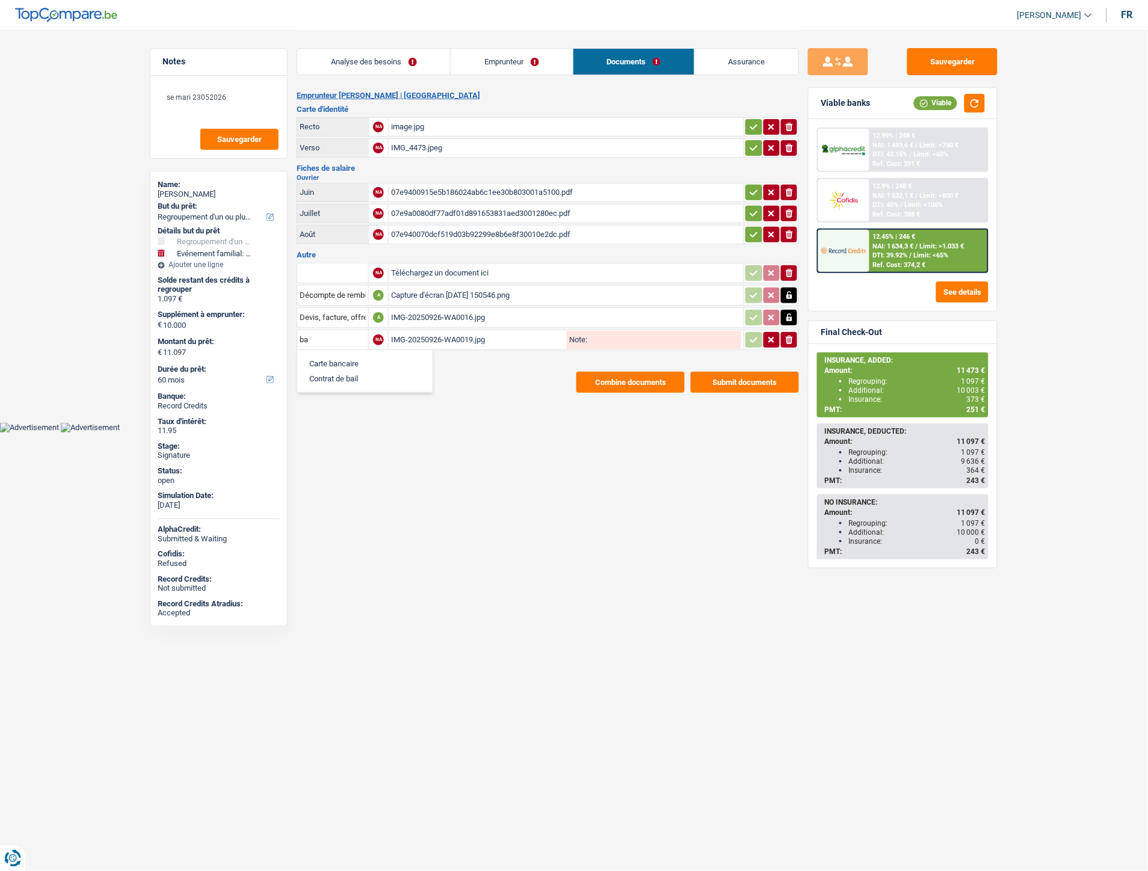
type input "Carte bancaire"
click at [747, 336] on button "button" at bounding box center [754, 340] width 16 height 16
click at [633, 372] on button "Combine documents" at bounding box center [631, 382] width 108 height 21
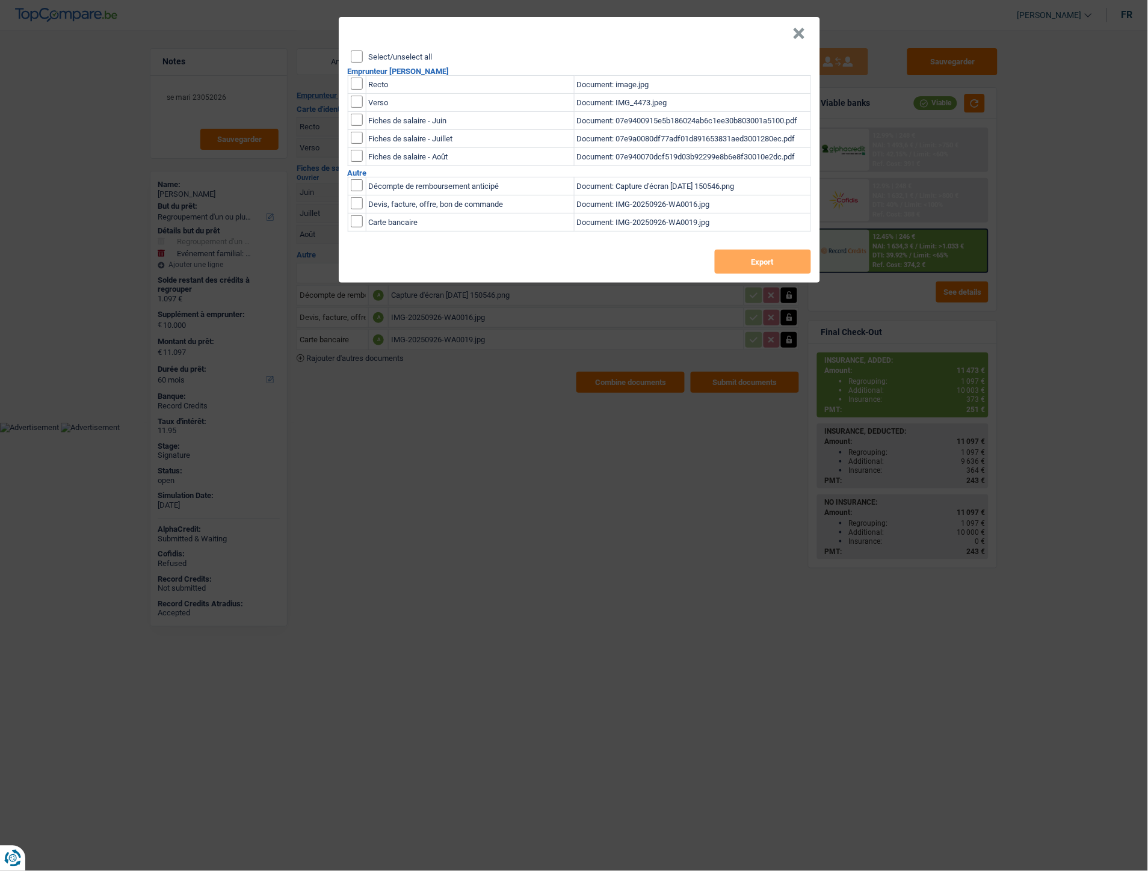
click at [352, 60] on input "Select/unselect all" at bounding box center [357, 57] width 12 height 12
checkbox input "true"
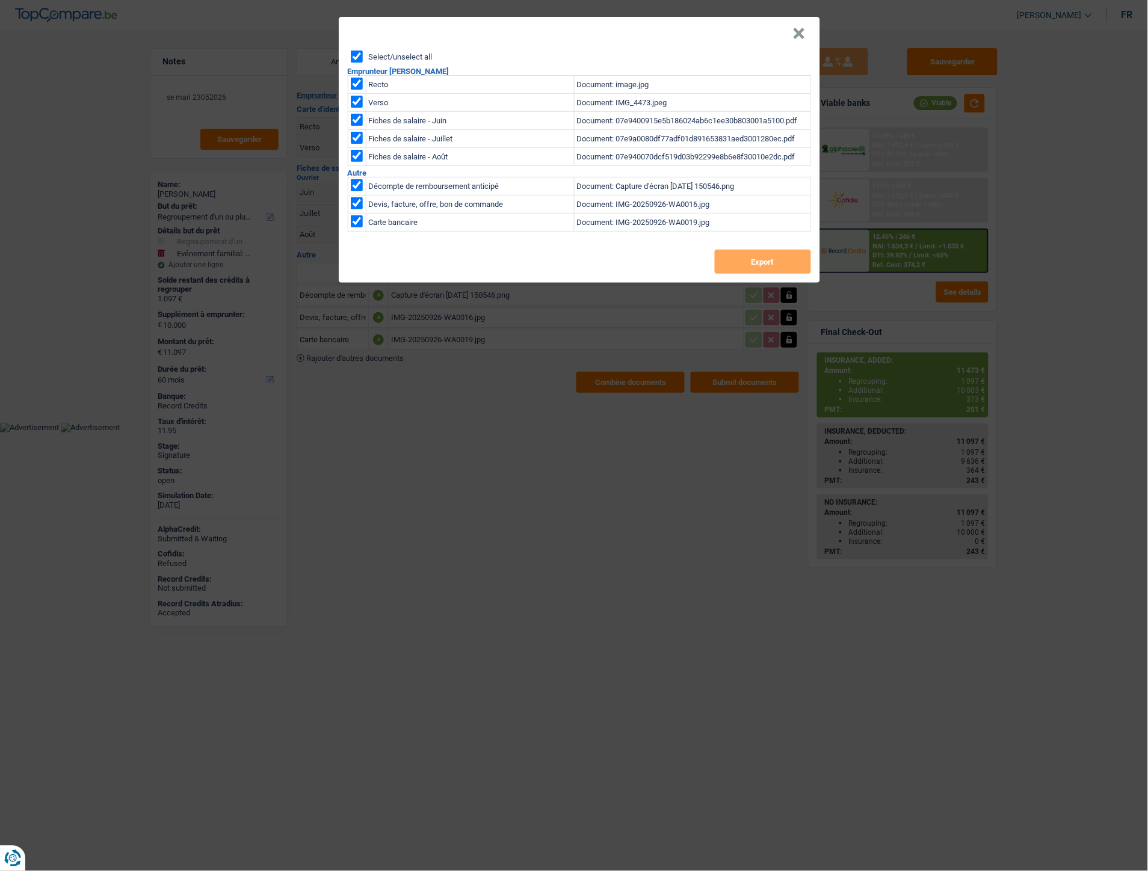
checkbox input "true"
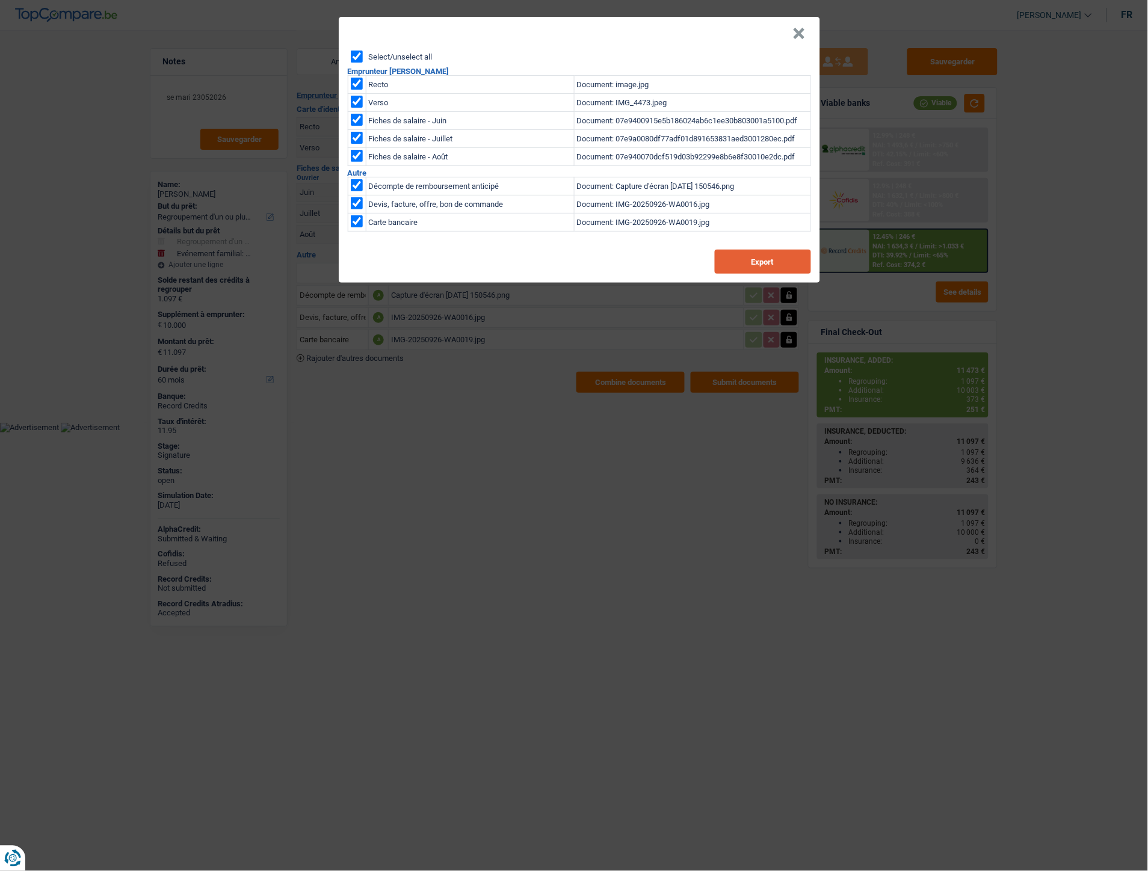
click at [760, 262] on button "Export" at bounding box center [763, 262] width 96 height 24
drag, startPoint x: 797, startPoint y: 38, endPoint x: 790, endPoint y: 40, distance: 6.9
click at [797, 38] on button "×" at bounding box center [799, 34] width 13 height 12
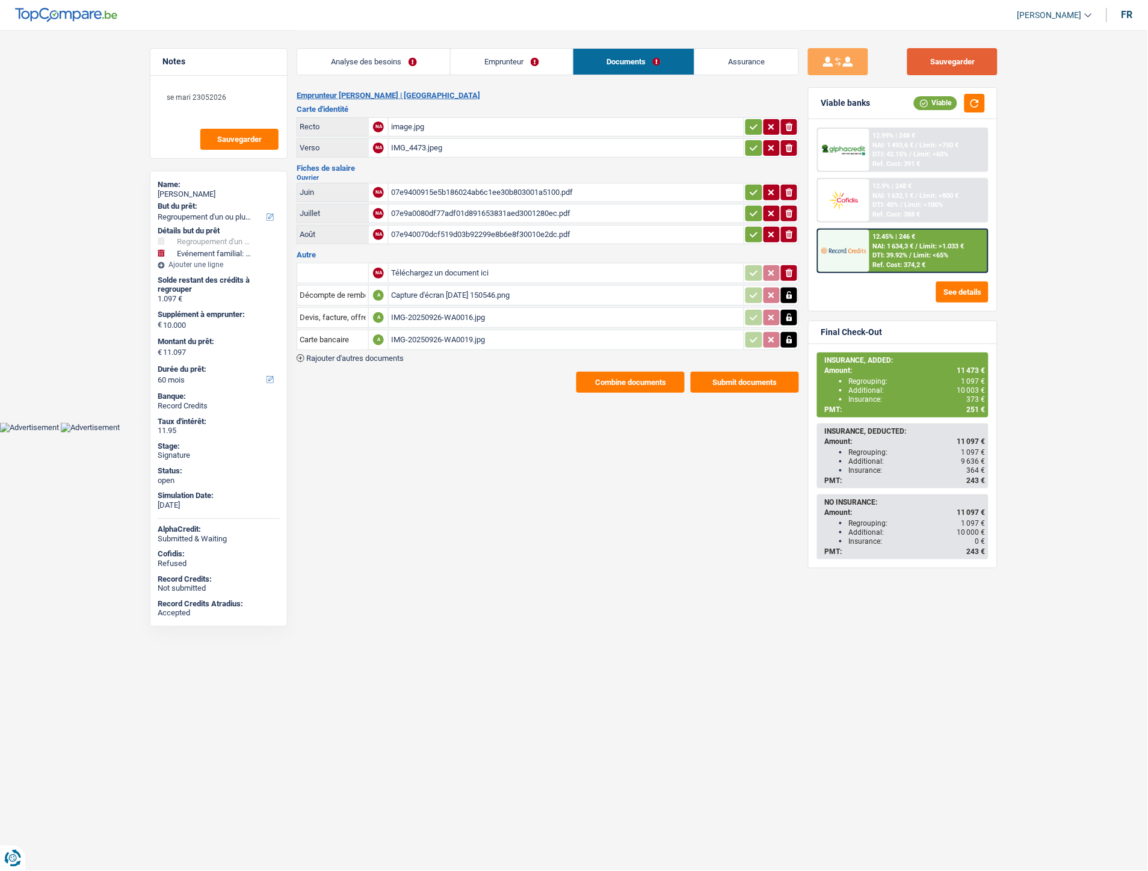
click at [937, 67] on button "Sauvegarder" at bounding box center [952, 61] width 90 height 27
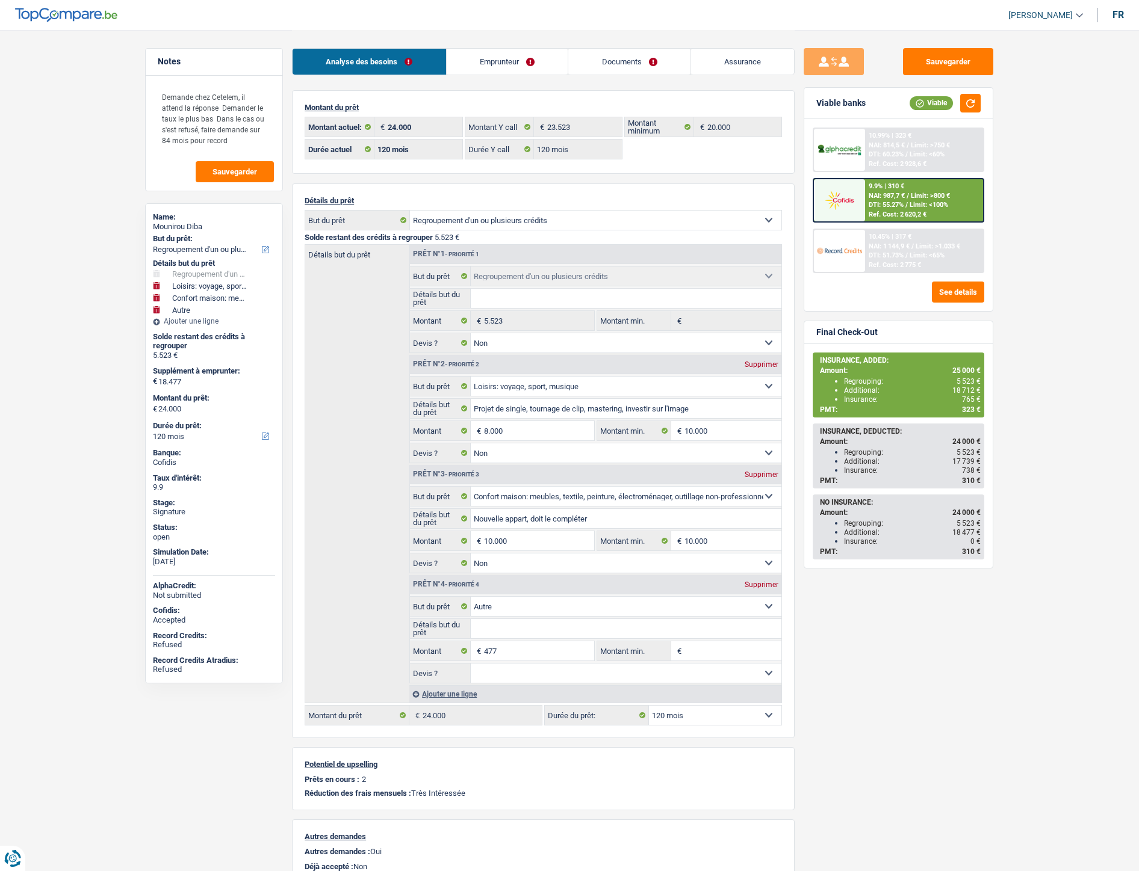
select select "refinancing"
select select "hobbies"
select select "household"
select select "other"
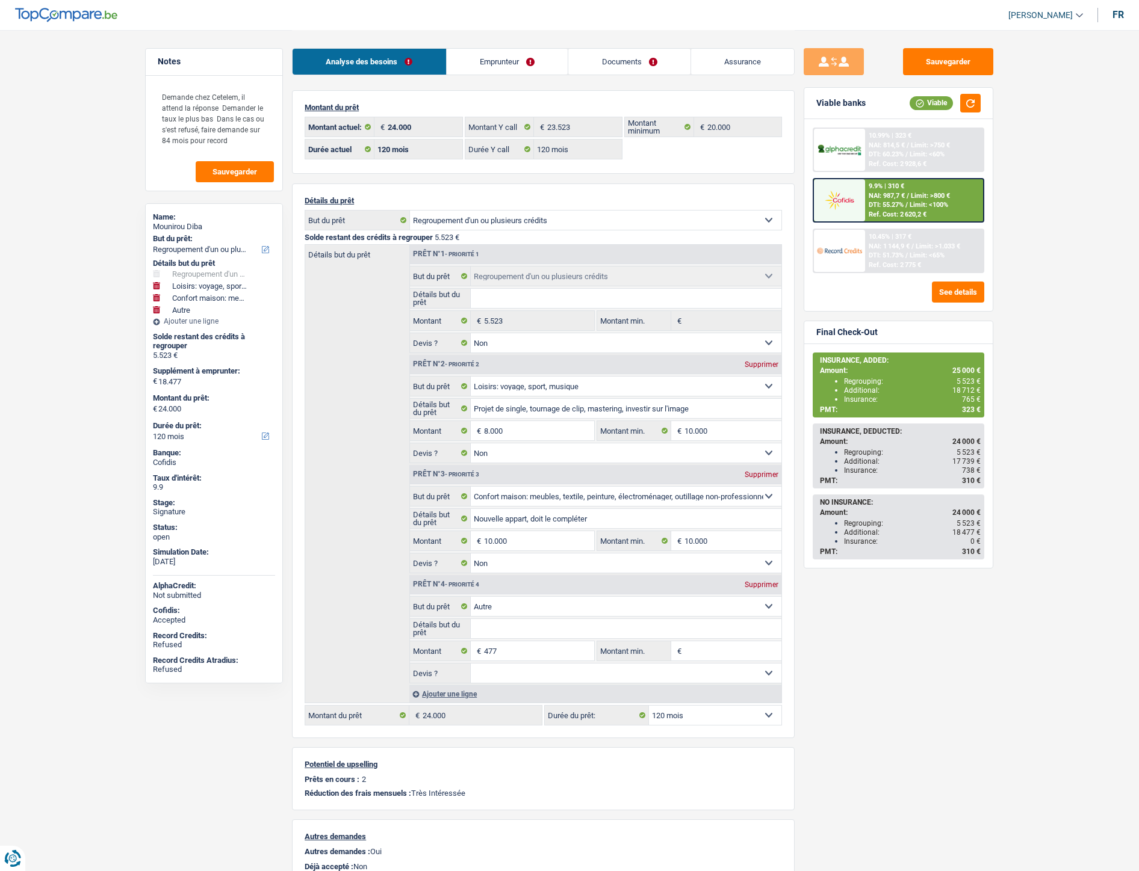
select select "120"
select select "refinancing"
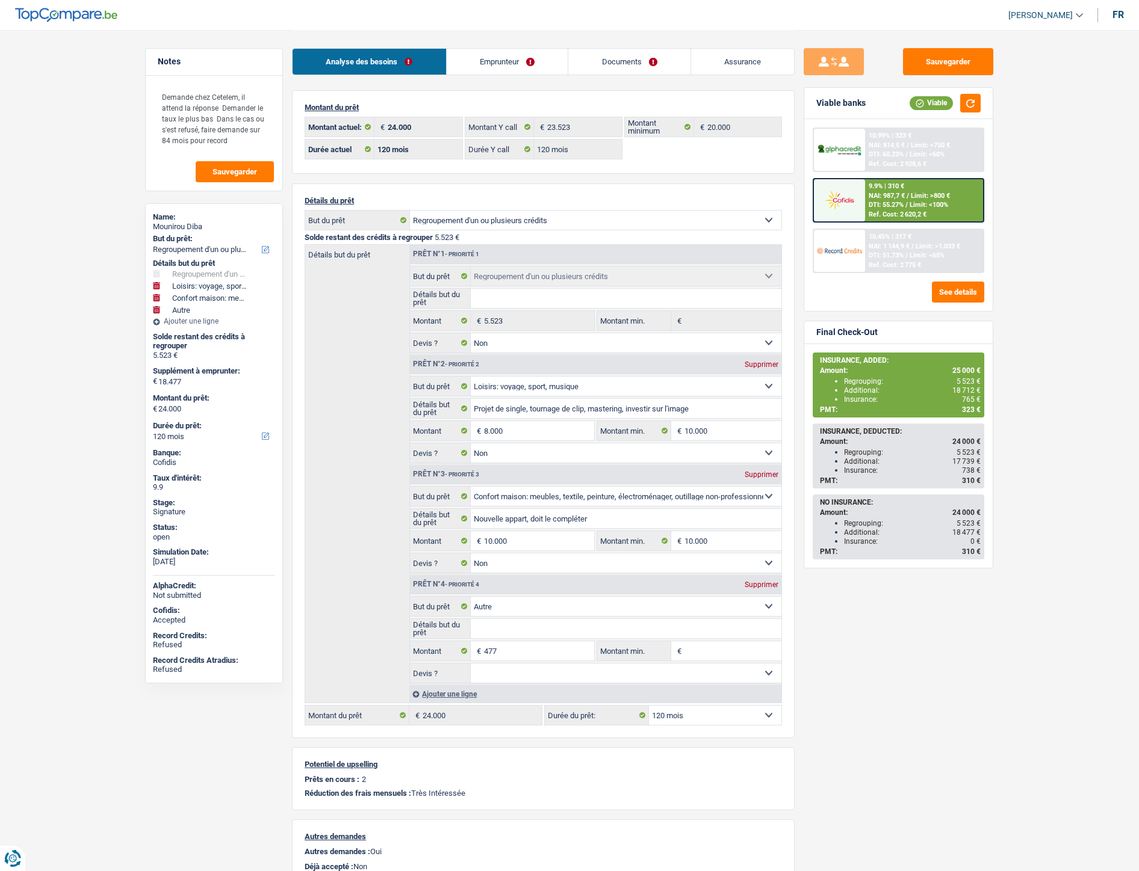
select select "false"
select select "hobbies"
select select "false"
select select "household"
select select "false"
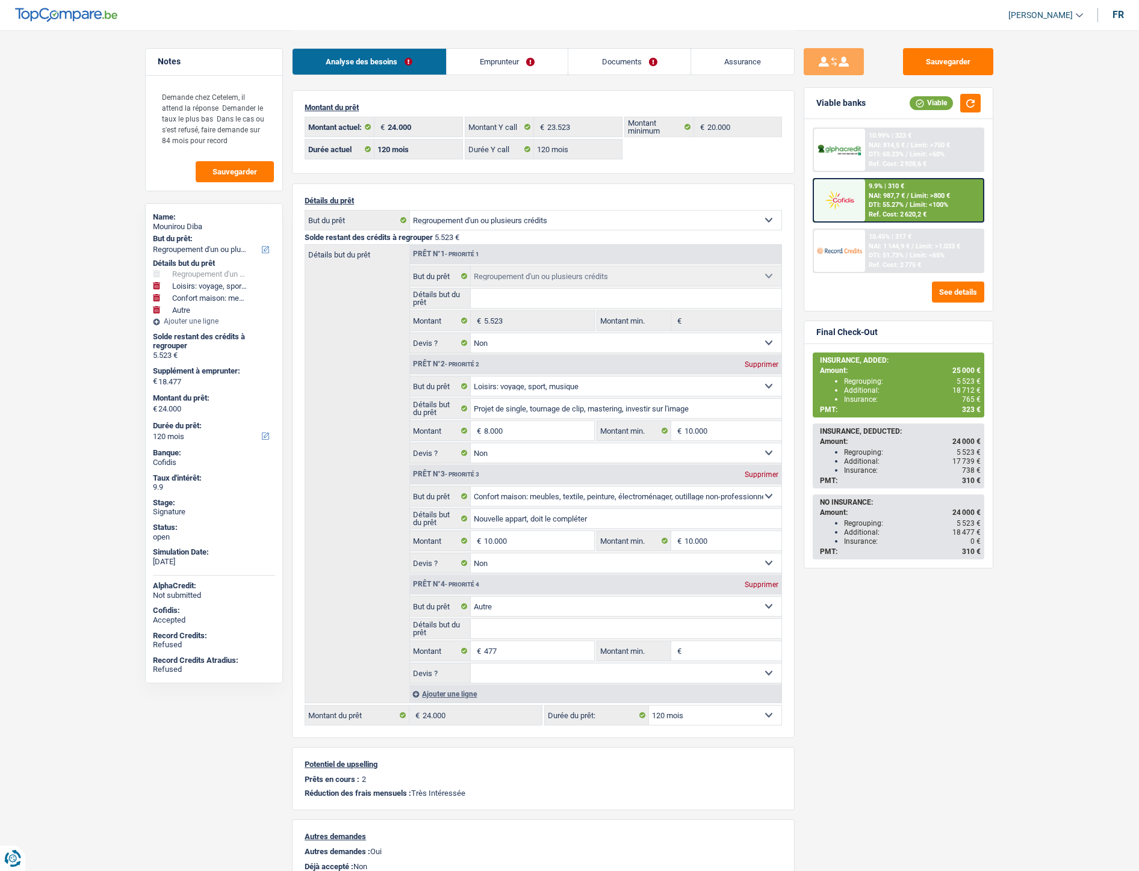
select select "other"
select select "120"
click at [614, 55] on link "Documents" at bounding box center [629, 62] width 122 height 26
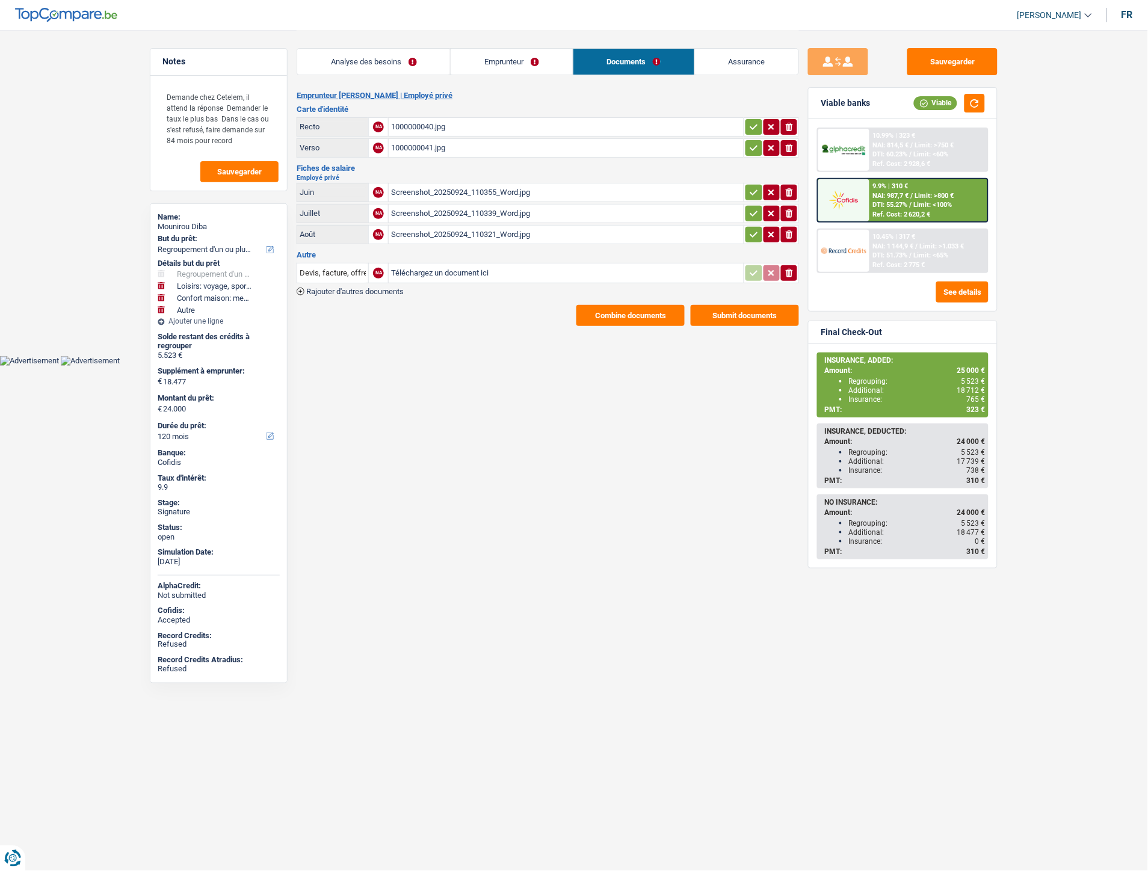
drag, startPoint x: 424, startPoint y: 269, endPoint x: 421, endPoint y: 262, distance: 7.0
click at [424, 269] on input "Téléchargez un document ici" at bounding box center [566, 273] width 350 height 18
type input "C:\fakepath\combinepdf.pdf"
click at [353, 273] on input "Devis, facture, offre, bon de commande" at bounding box center [333, 273] width 66 height 19
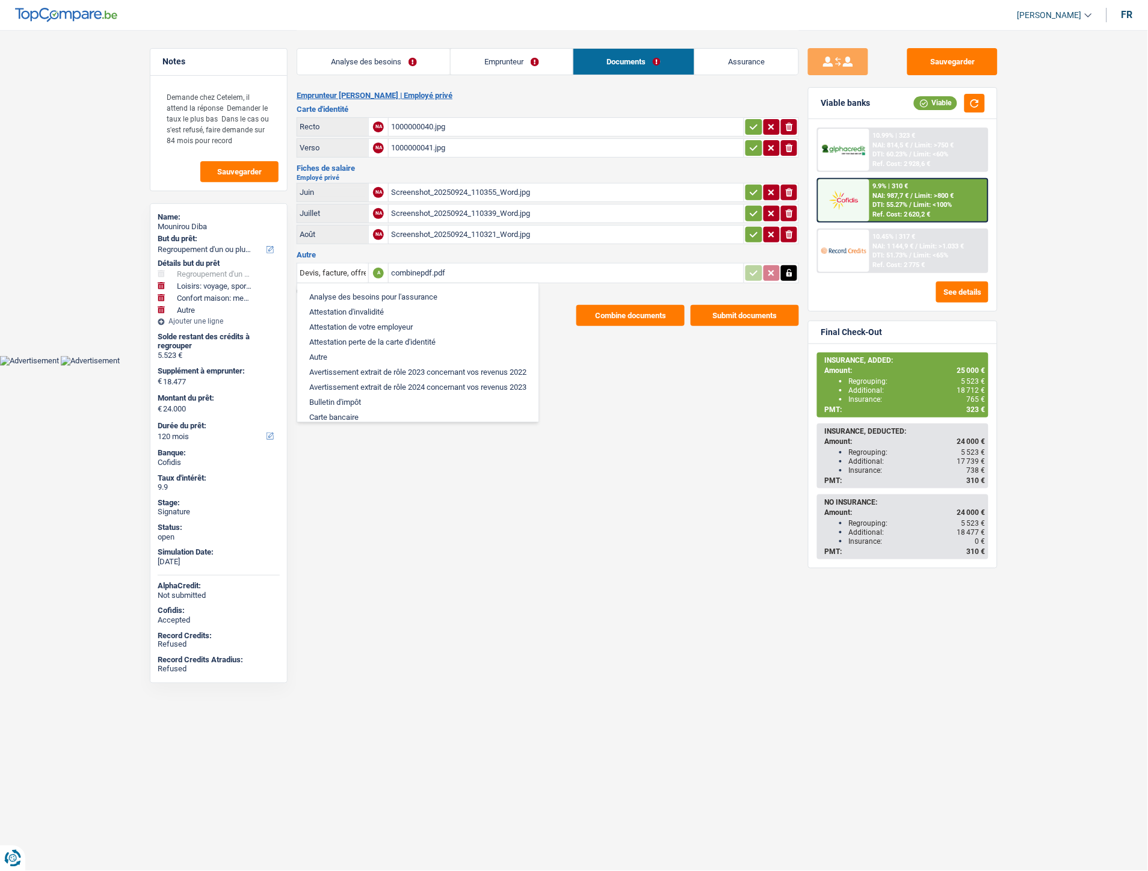
click at [572, 268] on div "combinepdf.pdf" at bounding box center [566, 273] width 350 height 18
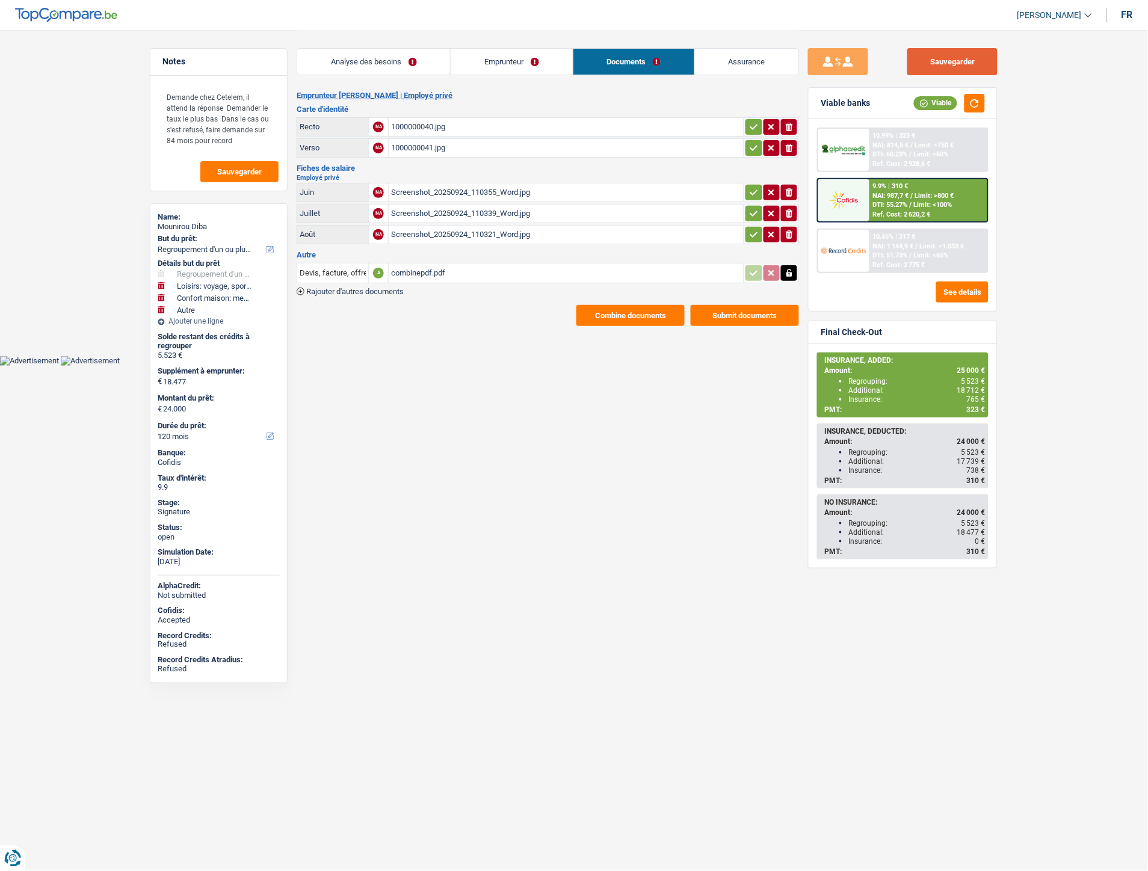
click at [969, 56] on button "Sauvegarder" at bounding box center [952, 61] width 90 height 27
click at [616, 309] on button "Combine documents" at bounding box center [631, 315] width 108 height 21
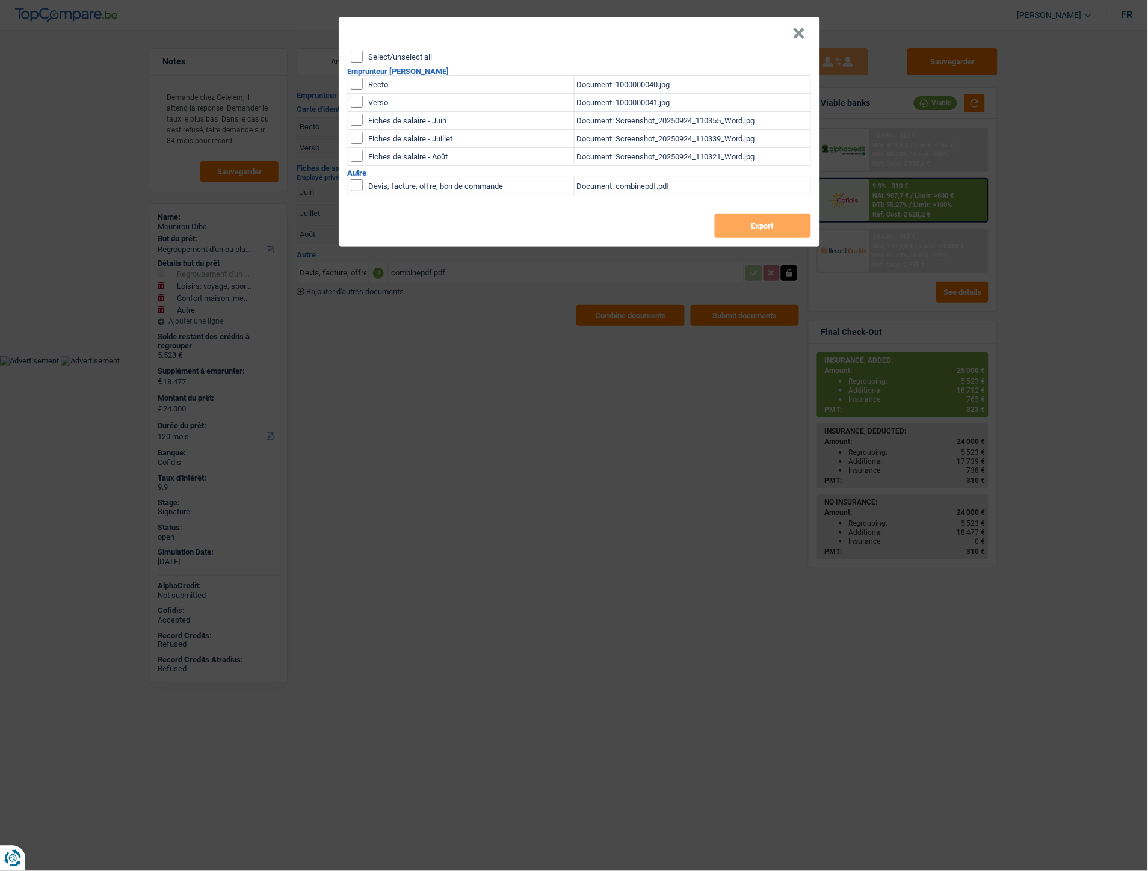
click at [359, 56] on input "Select/unselect all" at bounding box center [357, 57] width 12 height 12
checkbox input "true"
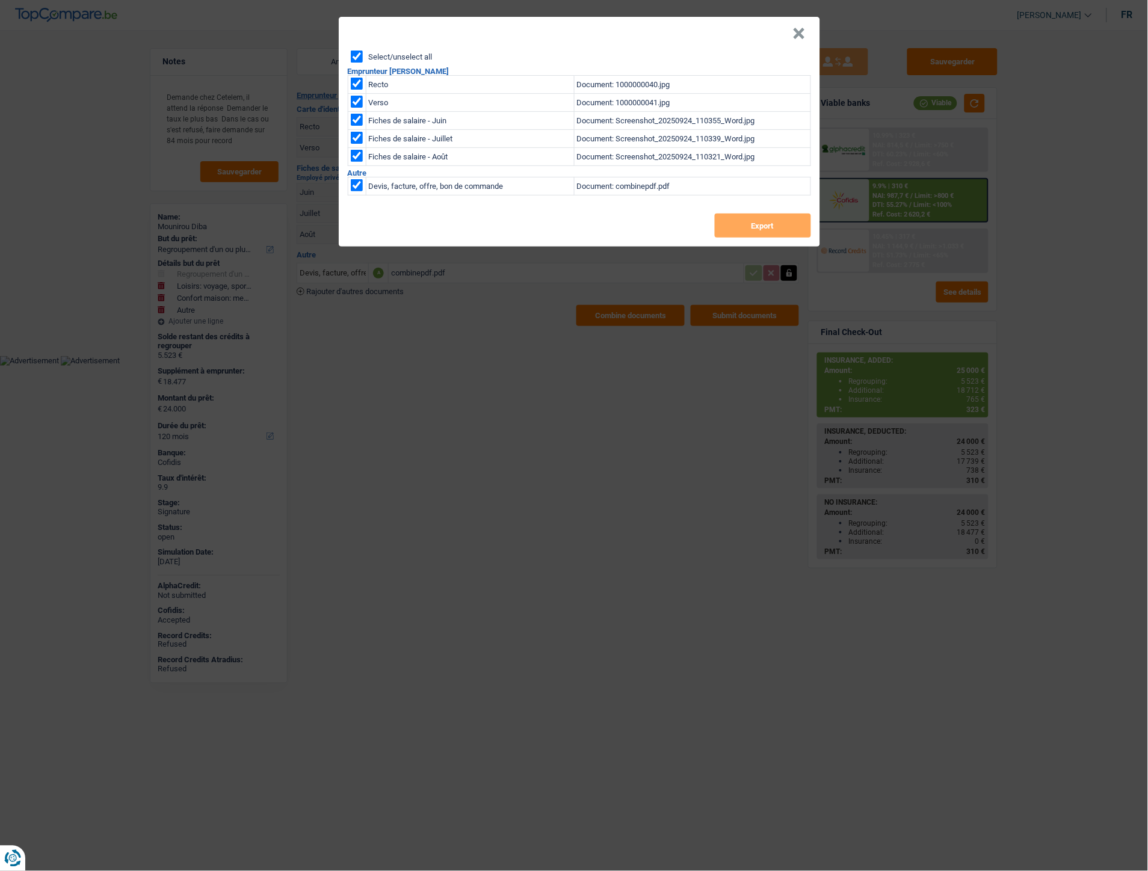
checkbox input "true"
click at [738, 230] on button "Export" at bounding box center [763, 226] width 96 height 24
drag, startPoint x: 802, startPoint y: 28, endPoint x: 791, endPoint y: 28, distance: 10.2
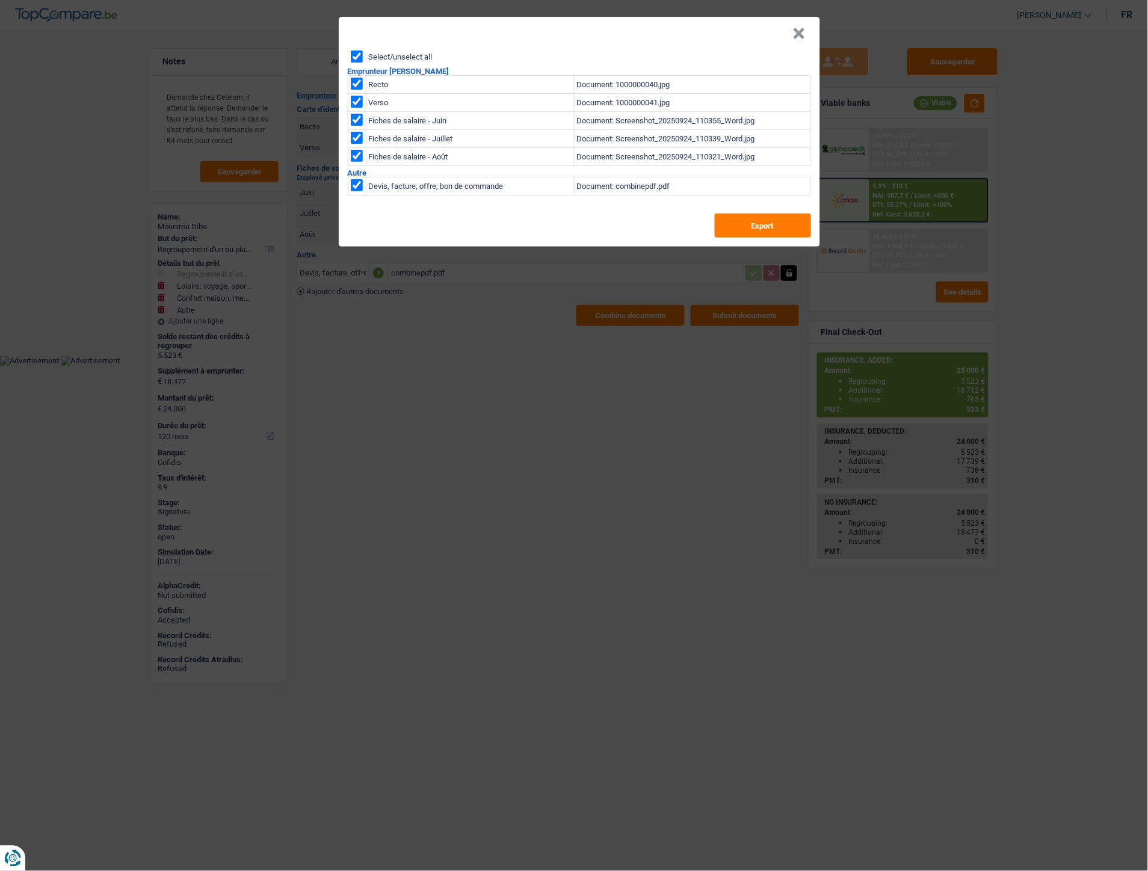
click at [800, 30] on button "×" at bounding box center [799, 34] width 13 height 12
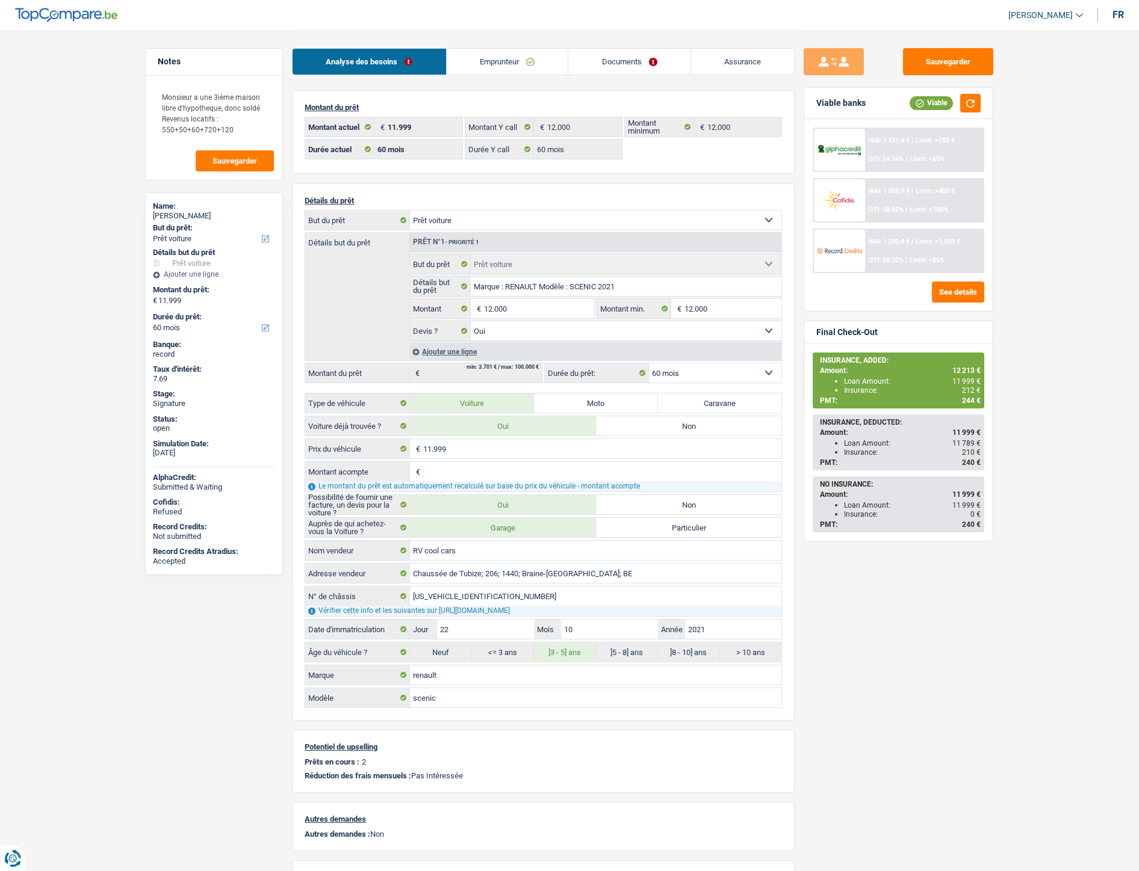
select select "car"
select select "60"
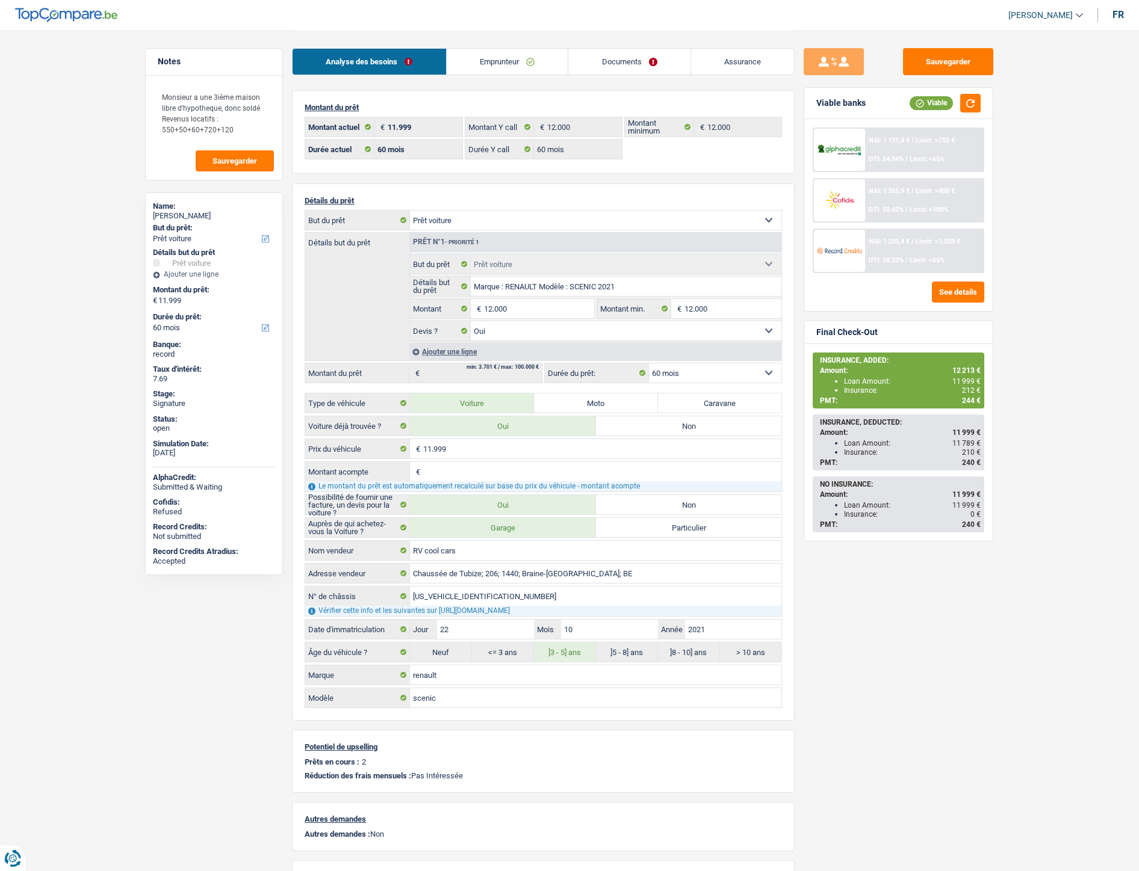
select select "car"
select select "yes"
select select "60"
select select "32"
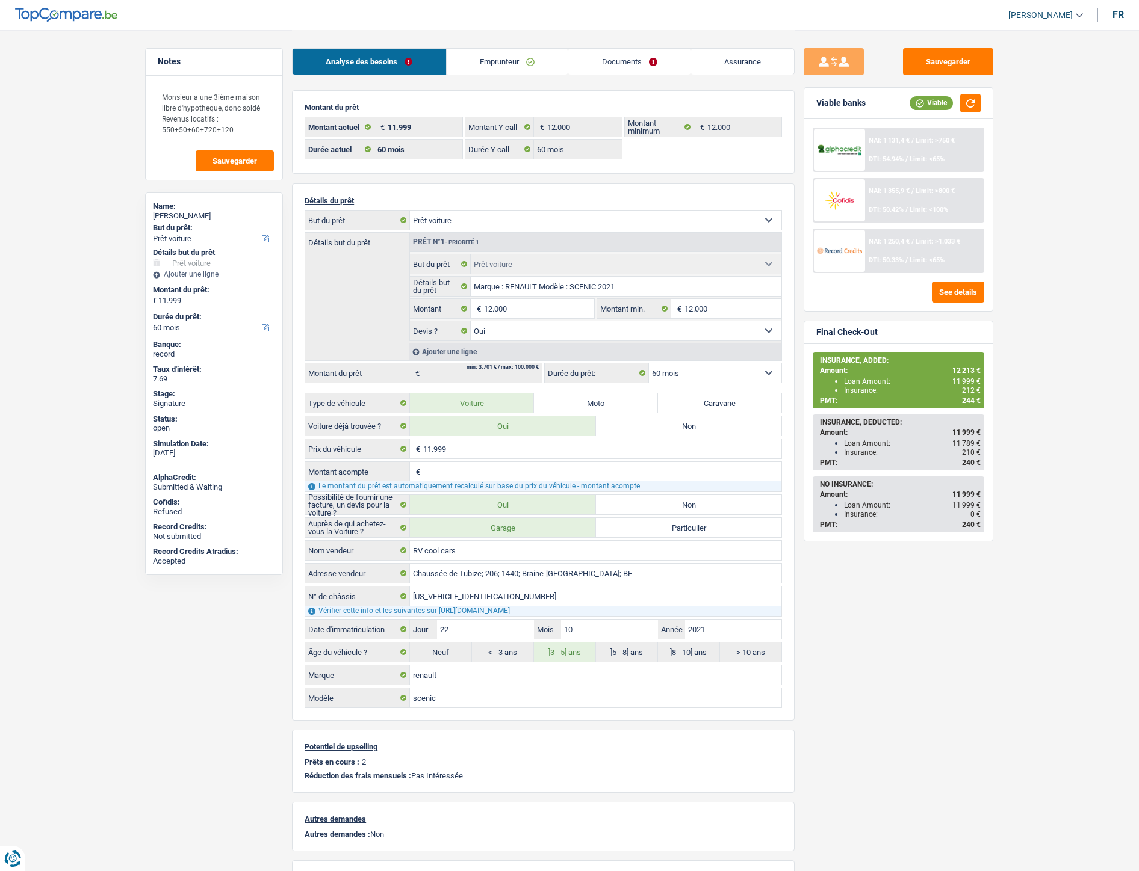
select select "single"
click at [531, 61] on link "Emprunteur" at bounding box center [508, 62] width 122 height 26
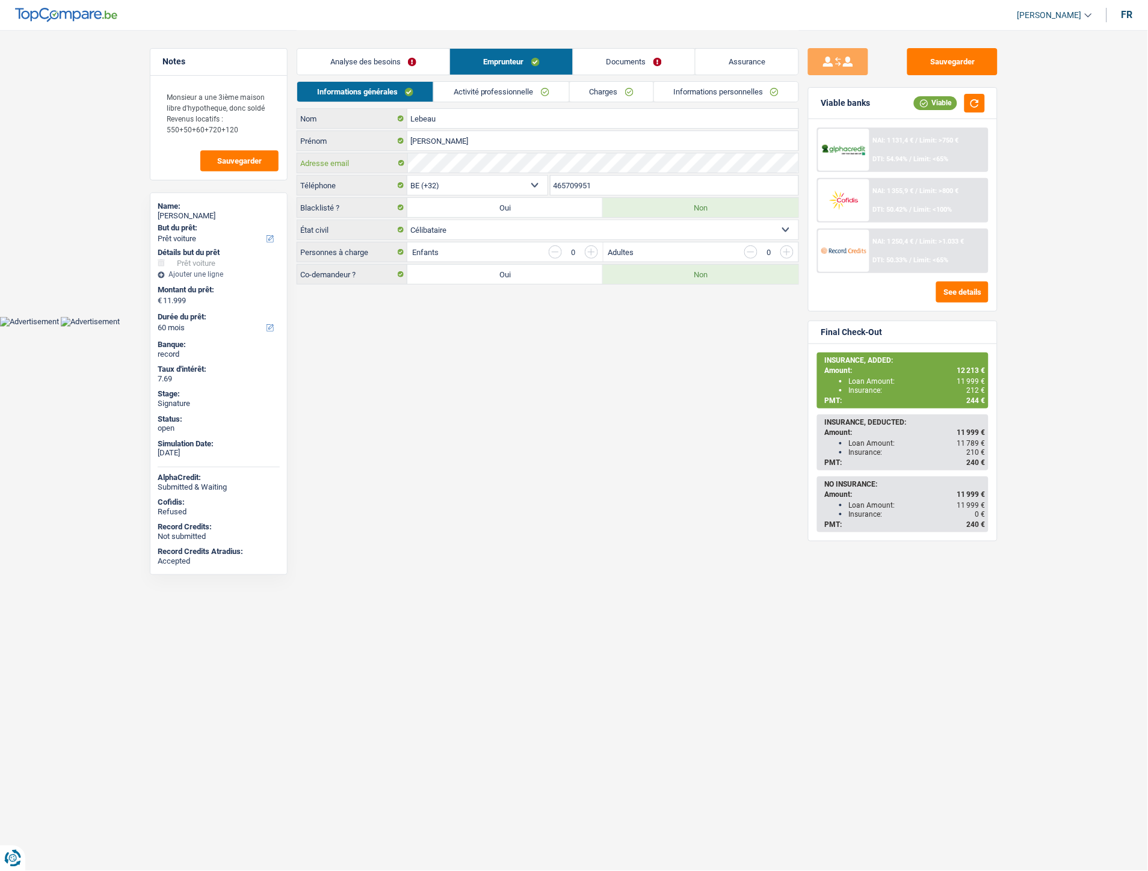
click at [396, 159] on div "Adresse email" at bounding box center [547, 162] width 501 height 19
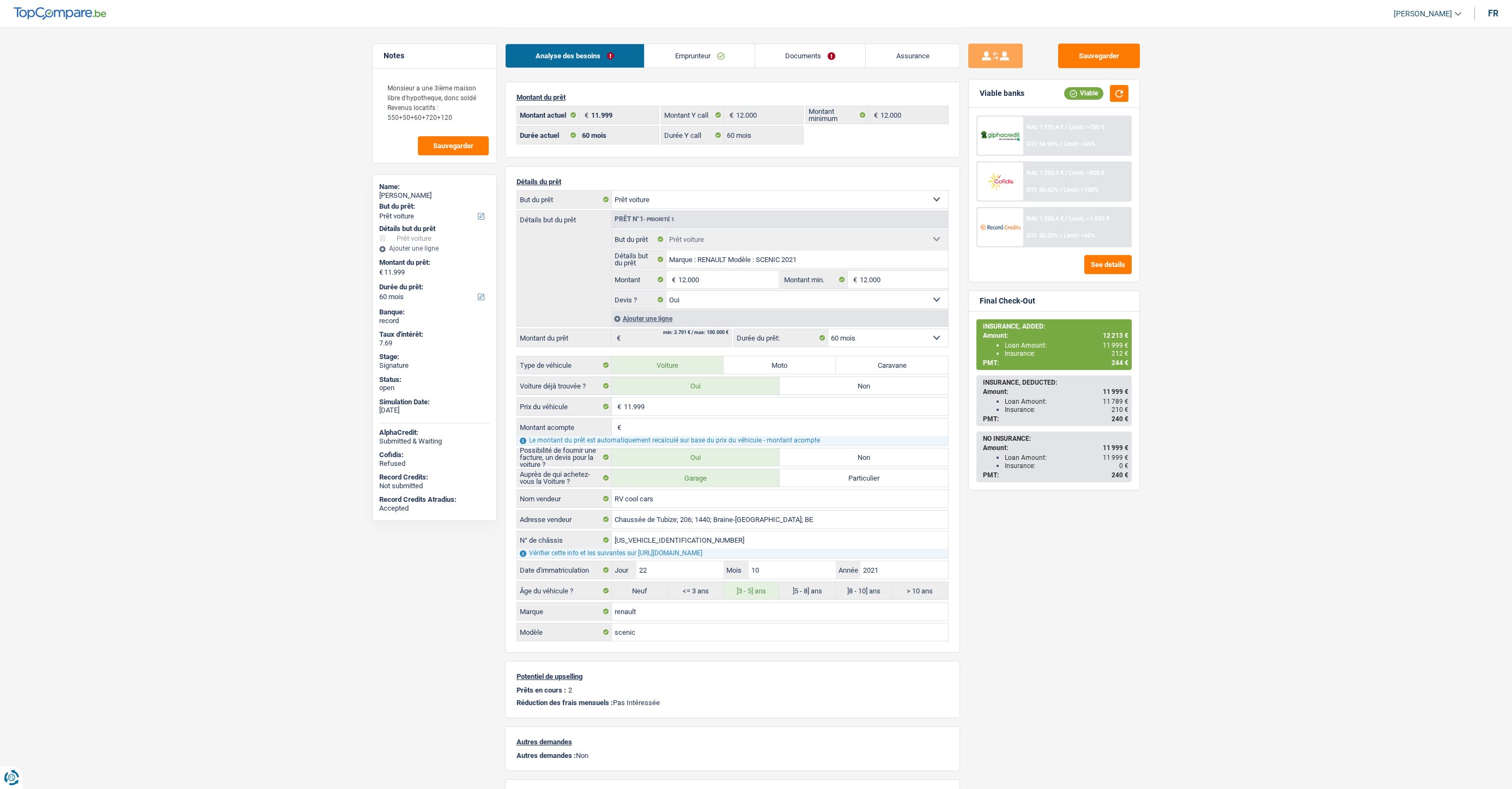
select select "car"
select select "60"
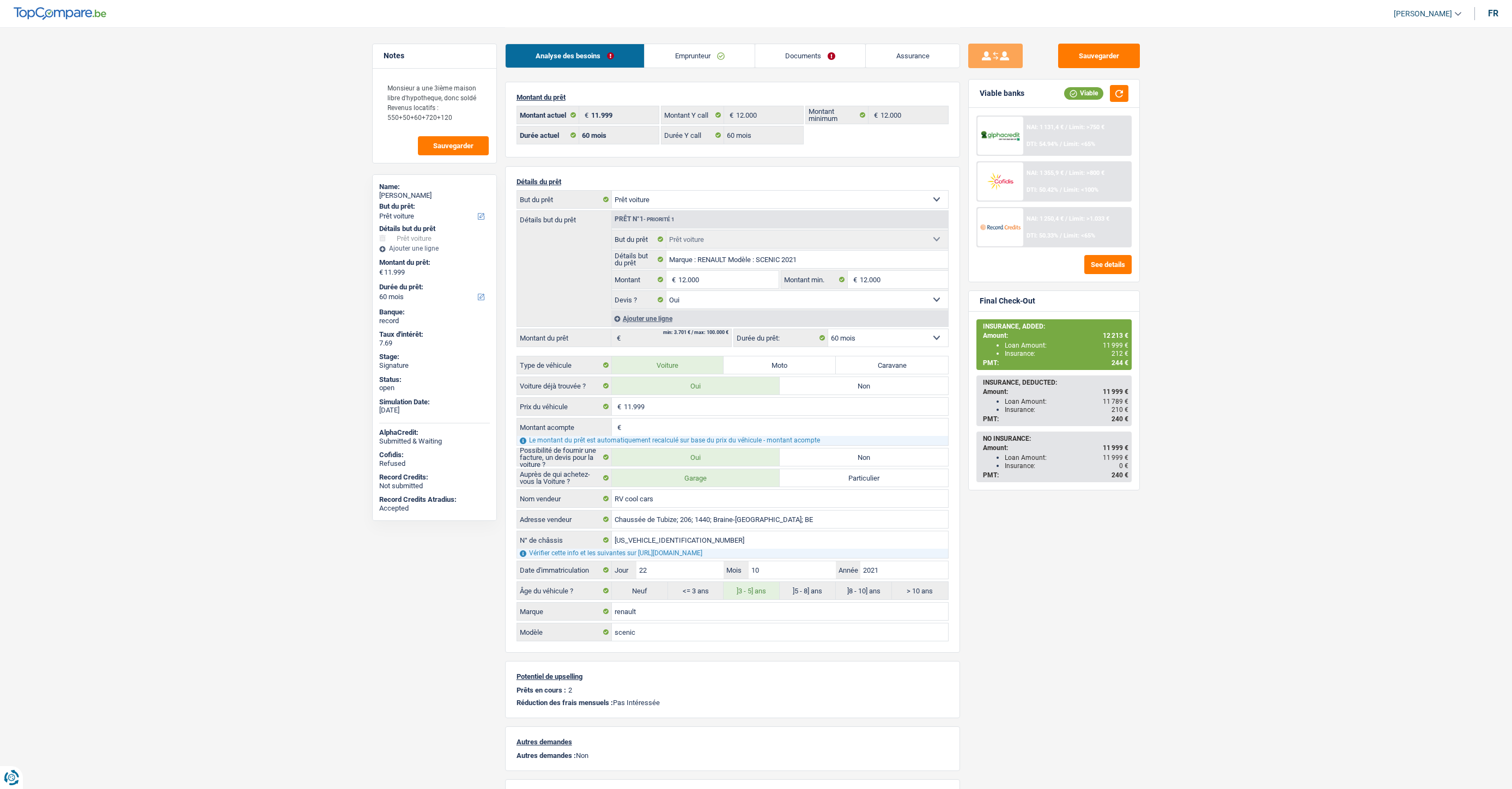
select select "car"
select select "yes"
select select "60"
click at [804, 66] on link "Documents" at bounding box center [810, 56] width 110 height 24
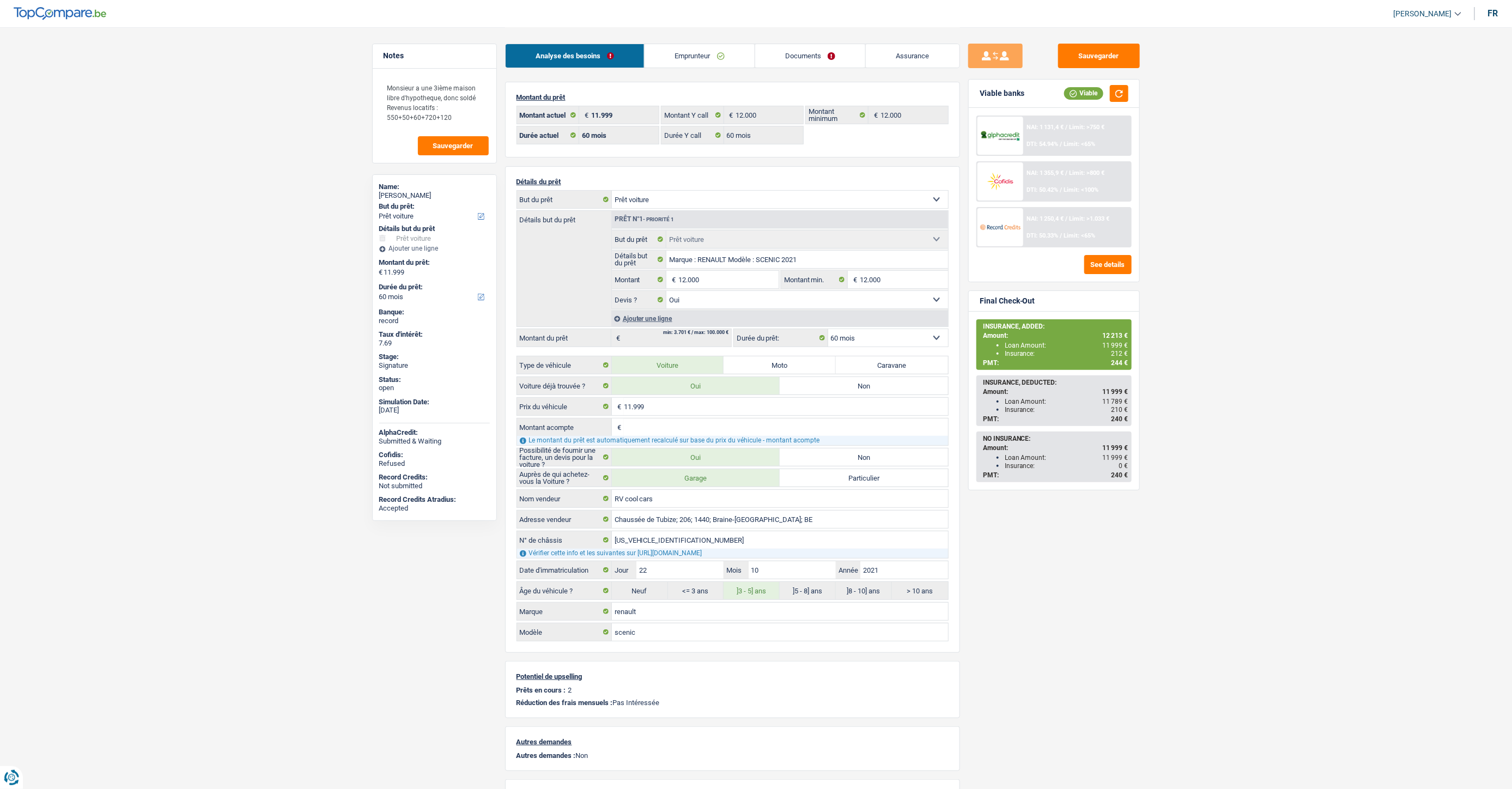
click at [804, 63] on link "Documents" at bounding box center [810, 56] width 110 height 24
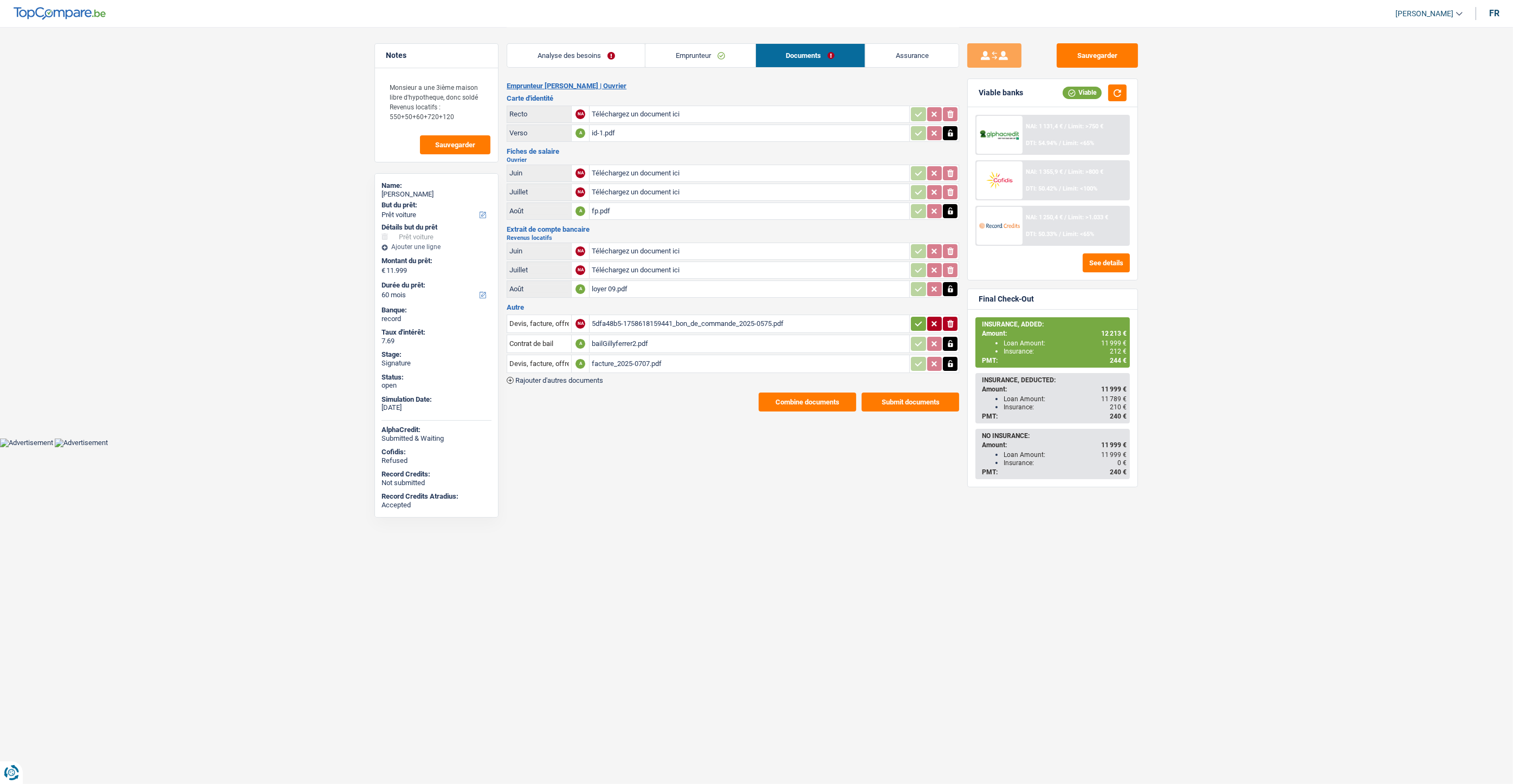
click at [654, 106] on input "Téléchargez un document ici" at bounding box center [749, 114] width 315 height 16
click at [614, 132] on div "id-1.pdf" at bounding box center [749, 133] width 315 height 16
